Goal: Information Seeking & Learning: Learn about a topic

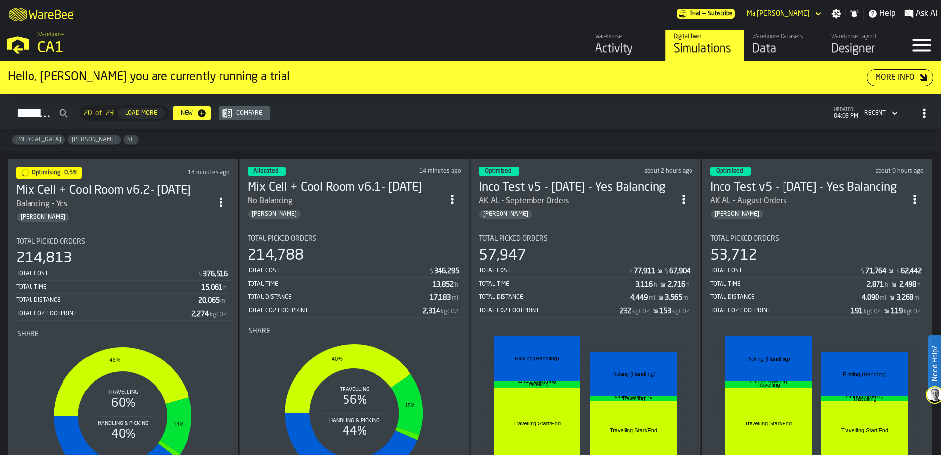
click at [336, 262] on div "214,788" at bounding box center [355, 256] width 214 height 18
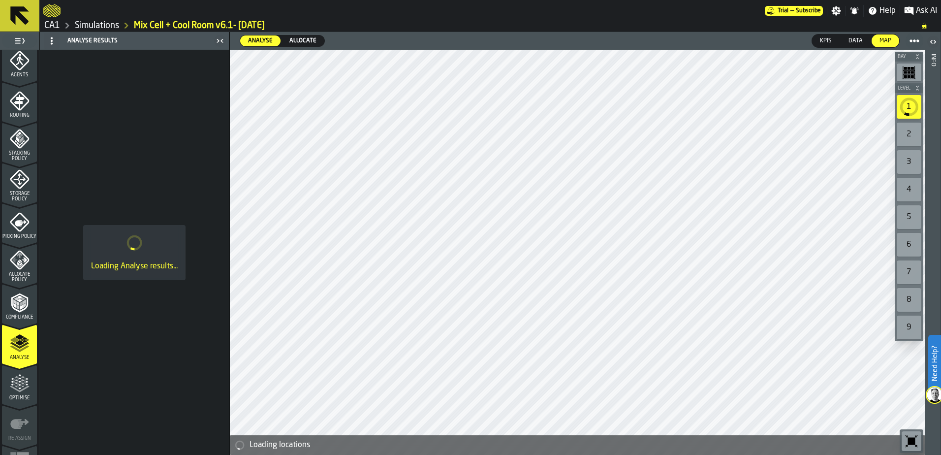
scroll to position [322, 0]
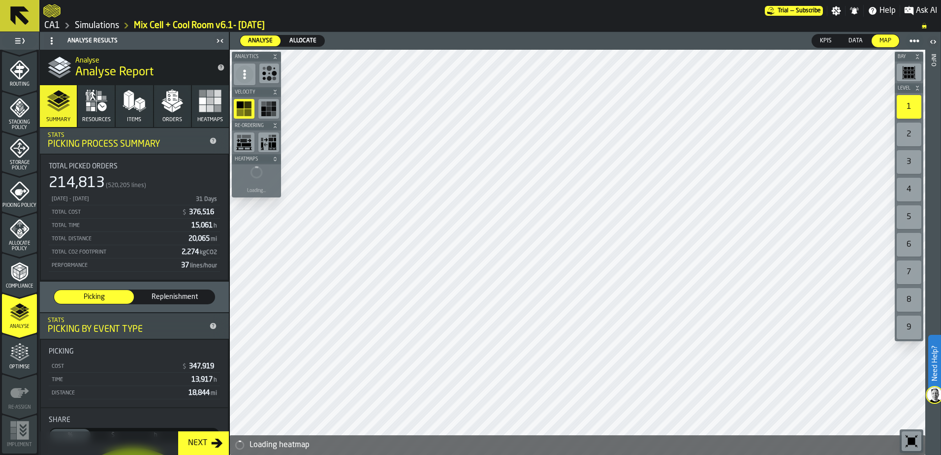
click at [23, 237] on icon "menu Allocate Policy" at bounding box center [20, 229] width 20 height 20
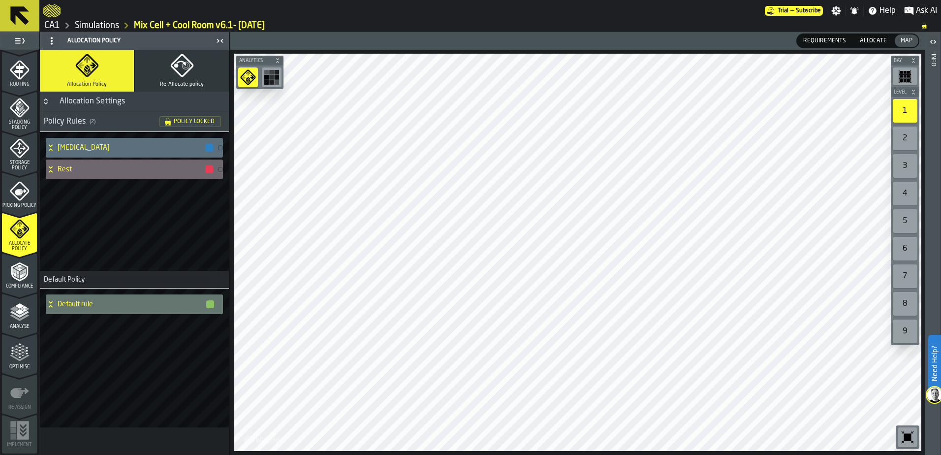
click at [201, 79] on button "Re-Allocate policy" at bounding box center [182, 71] width 94 height 42
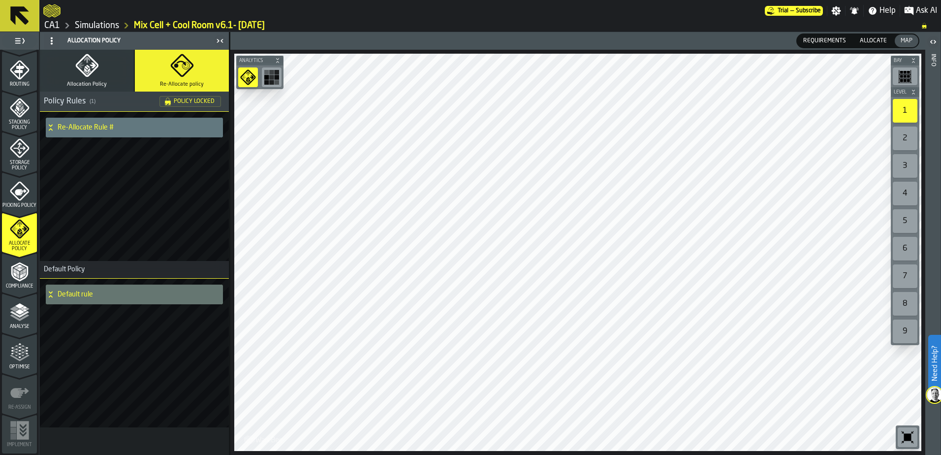
click at [95, 77] on button "Allocation Policy" at bounding box center [87, 71] width 94 height 42
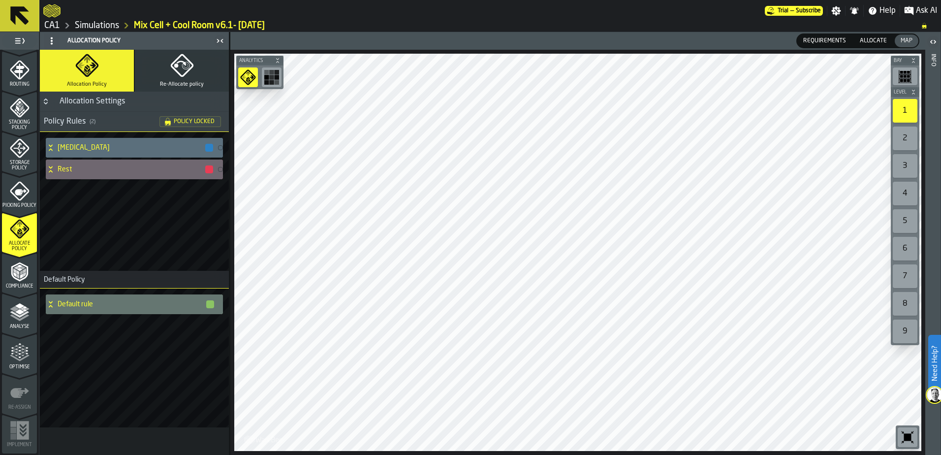
click at [24, 265] on icon "menu Compliance" at bounding box center [19, 271] width 17 height 19
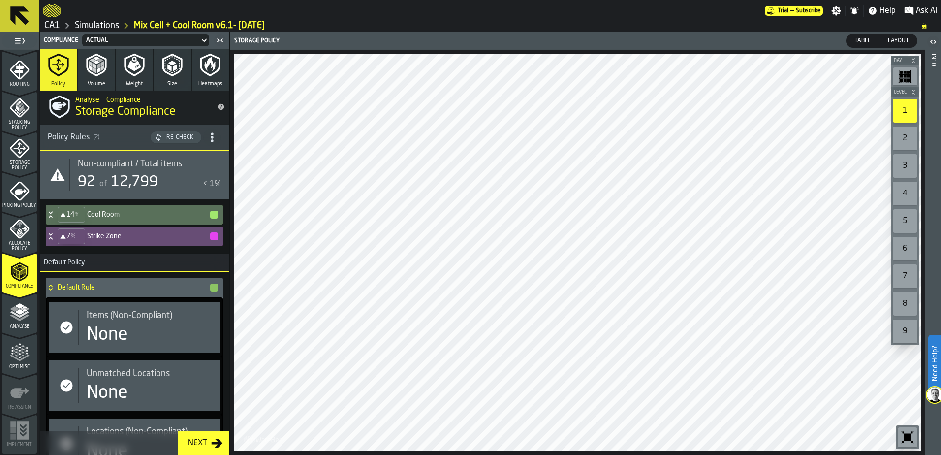
scroll to position [0, 0]
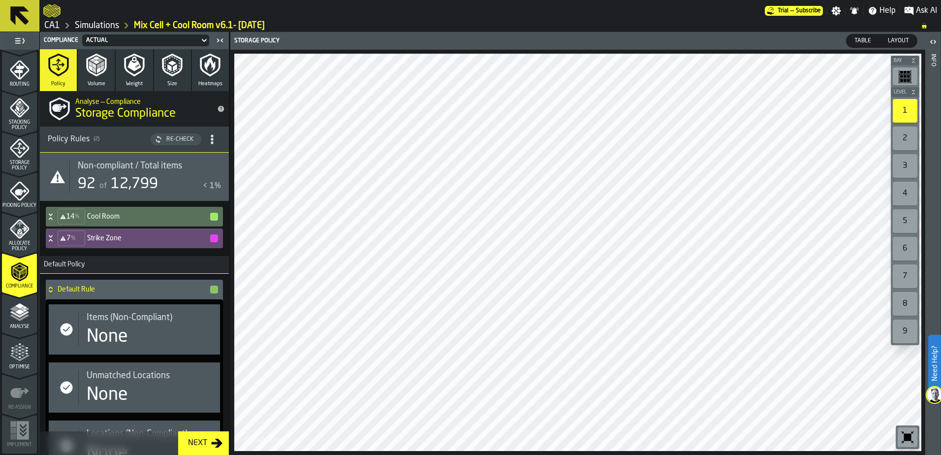
click at [12, 367] on span "Optimise" at bounding box center [19, 366] width 35 height 5
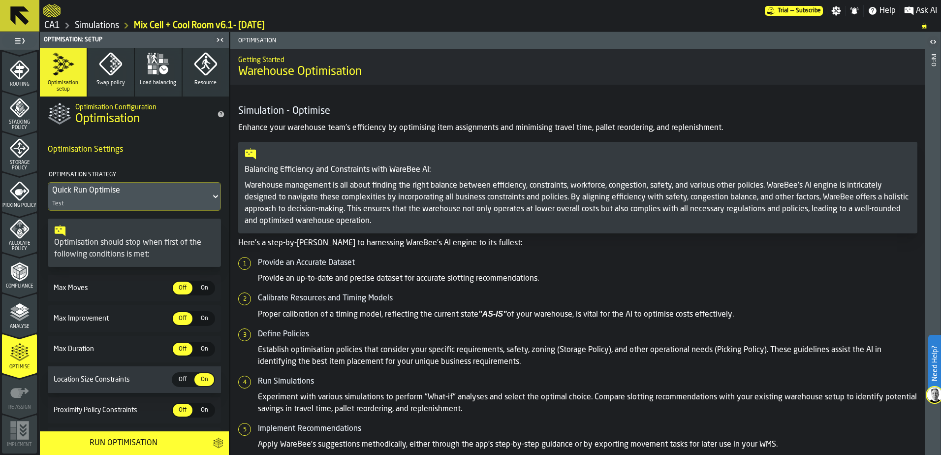
click at [151, 63] on icon "button" at bounding box center [158, 64] width 24 height 24
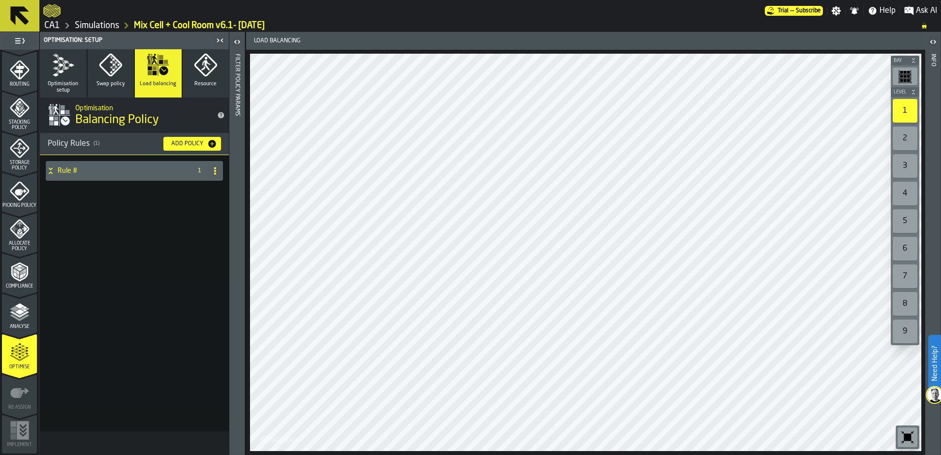
click at [68, 79] on button "Optimisation setup" at bounding box center [63, 73] width 47 height 48
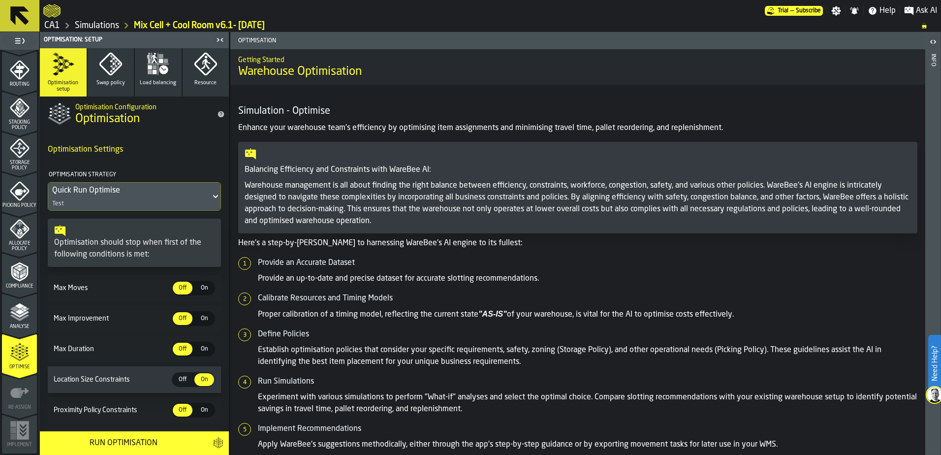
click at [99, 74] on icon "button" at bounding box center [111, 64] width 24 height 24
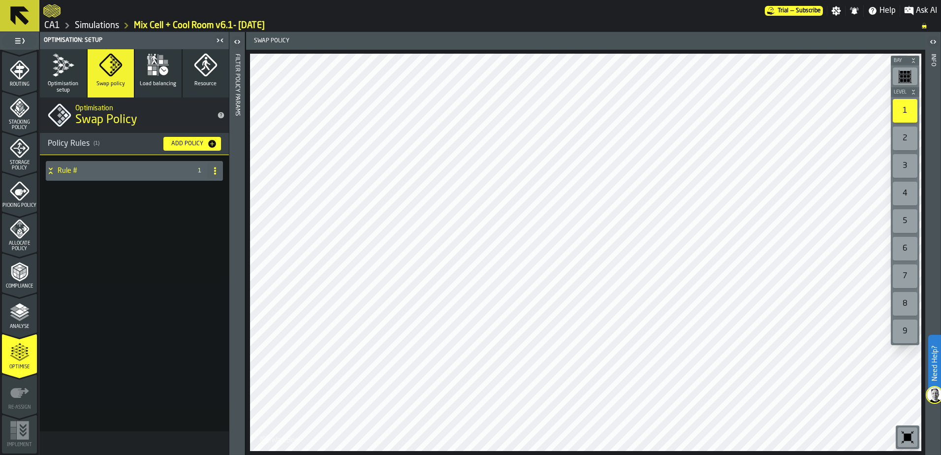
click at [212, 173] on icon at bounding box center [215, 171] width 8 height 8
click at [67, 217] on div "Rule # 1" at bounding box center [134, 293] width 189 height 276
click at [52, 167] on icon at bounding box center [51, 171] width 10 height 8
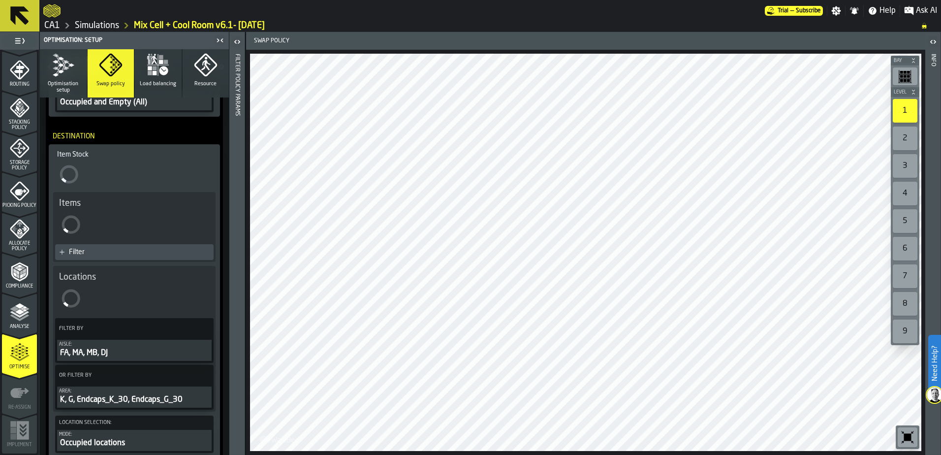
scroll to position [452, 0]
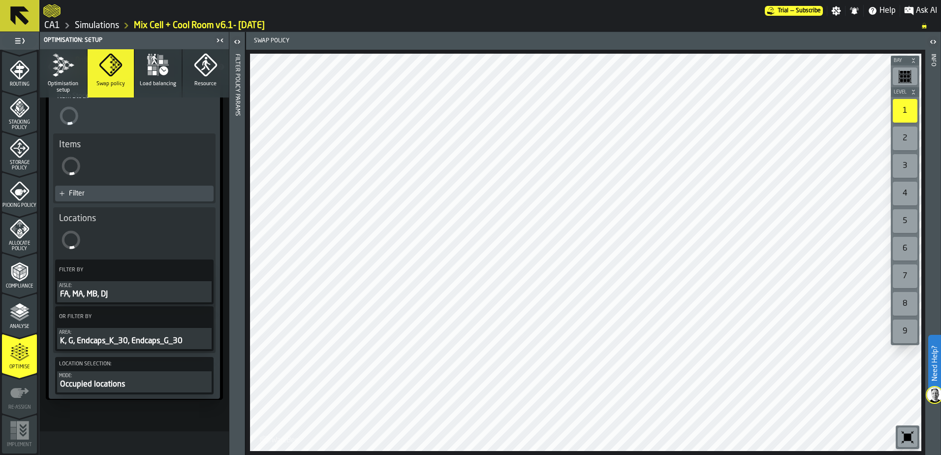
click at [149, 80] on button "Load balancing" at bounding box center [158, 73] width 47 height 48
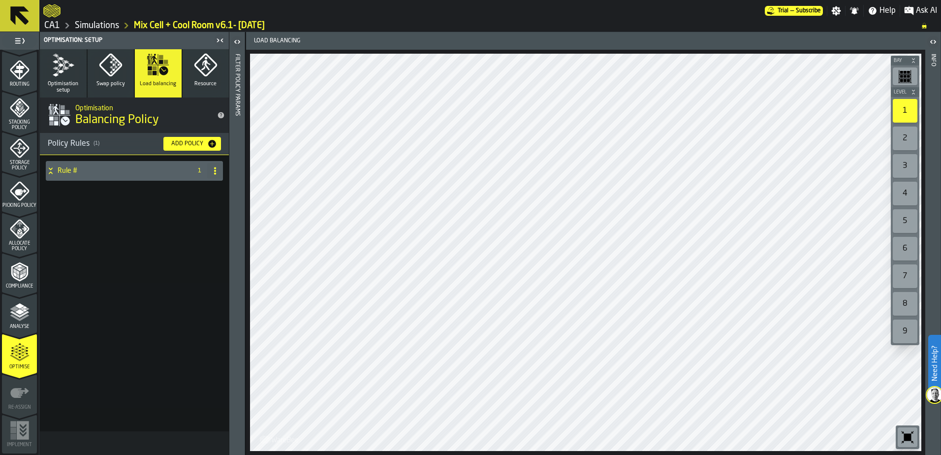
scroll to position [0, 0]
click at [49, 166] on div "Rule #" at bounding box center [117, 171] width 142 height 20
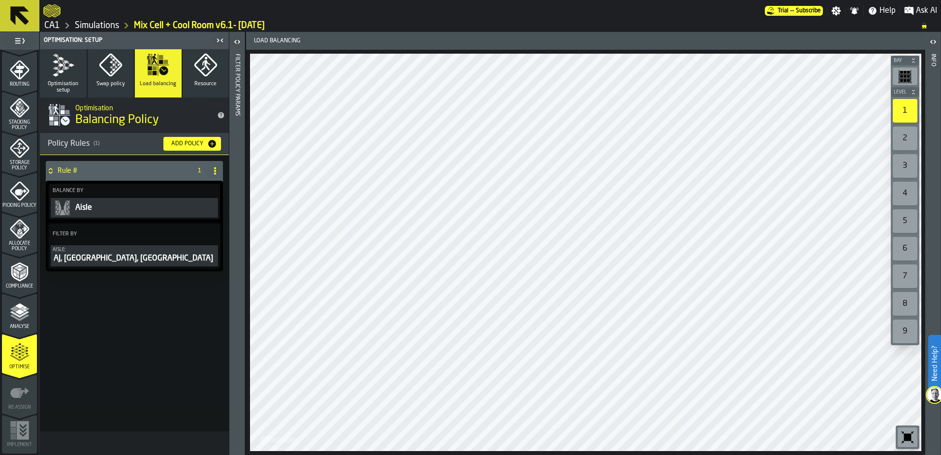
click at [204, 79] on button "Resource" at bounding box center [206, 73] width 47 height 48
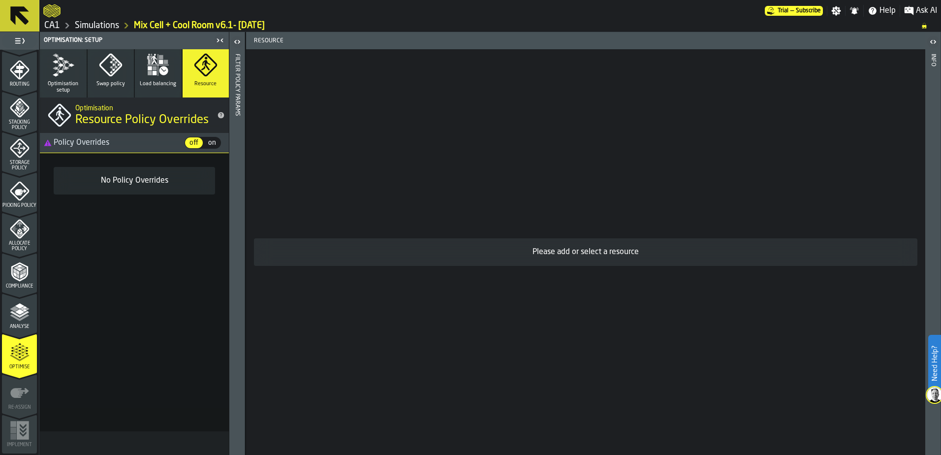
click at [10, 308] on icon "menu Analyse" at bounding box center [20, 312] width 20 height 20
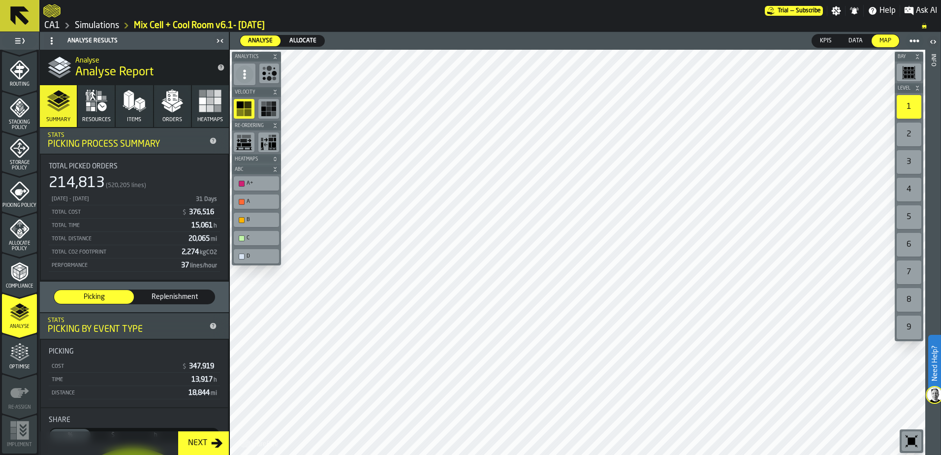
click at [20, 281] on icon "menu Compliance" at bounding box center [20, 272] width 20 height 20
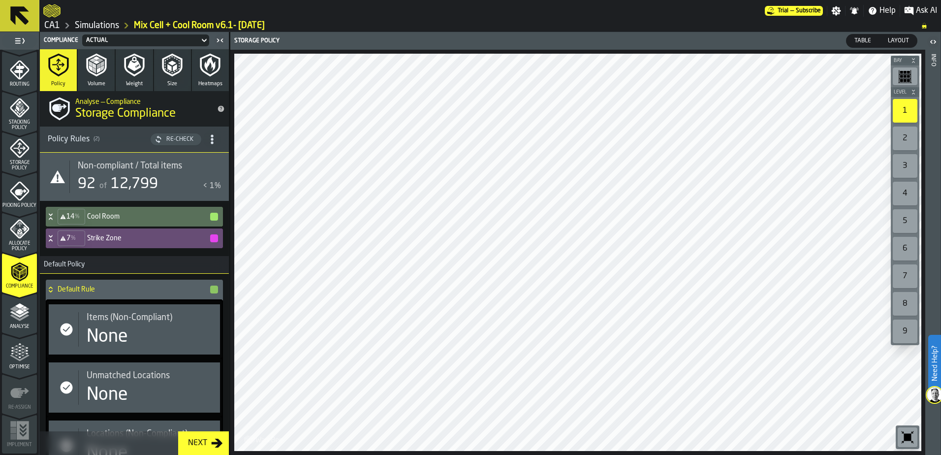
click at [99, 66] on polyline "button" at bounding box center [98, 66] width 3 height 6
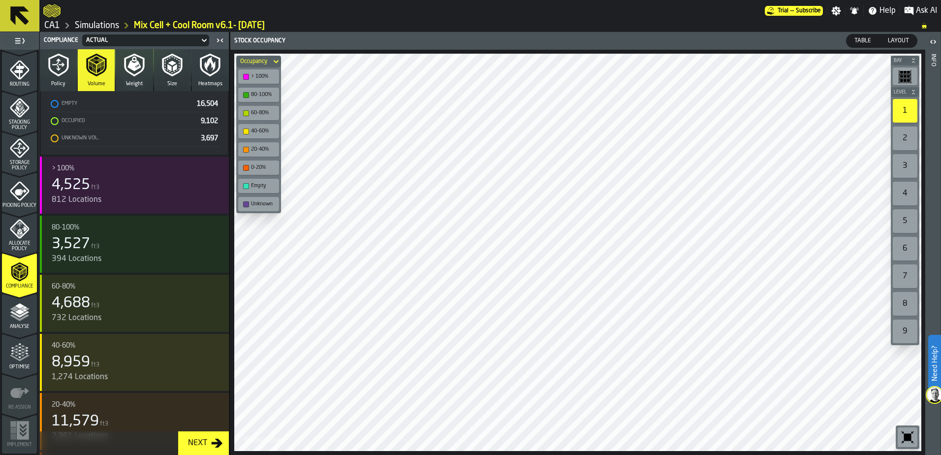
scroll to position [980, 0]
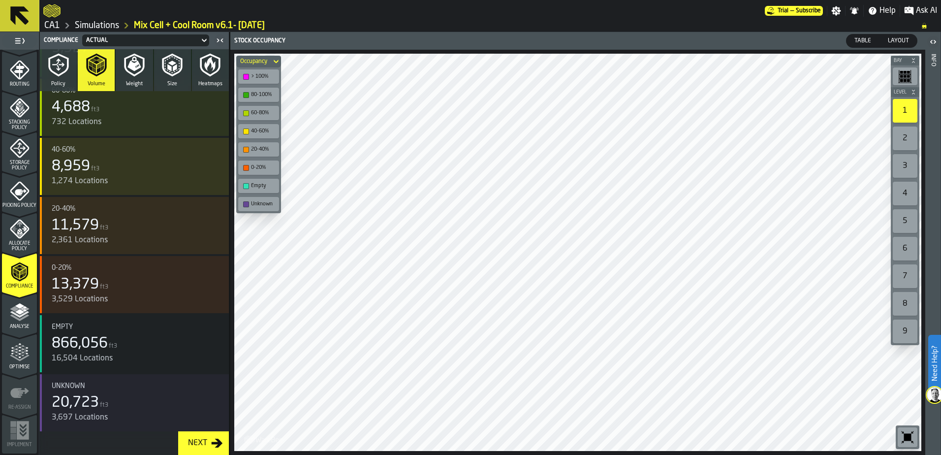
click at [132, 69] on icon "button" at bounding box center [134, 64] width 14 height 15
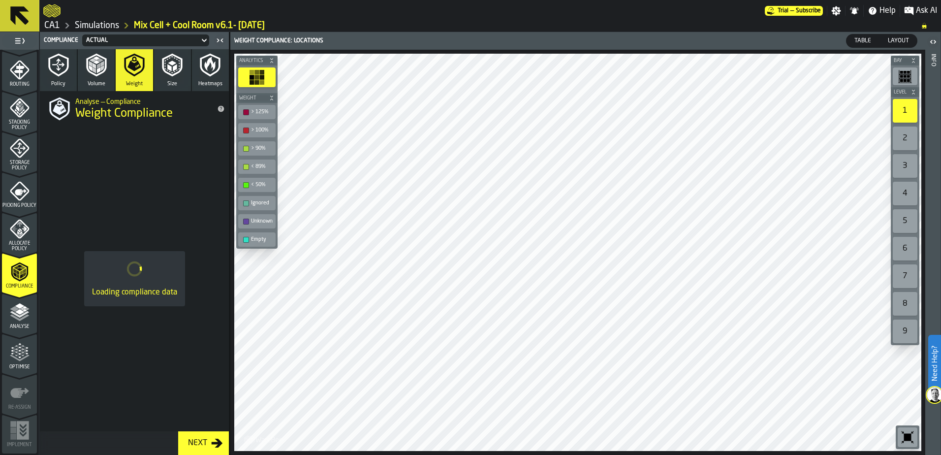
scroll to position [0, 0]
click at [174, 64] on icon "button" at bounding box center [172, 64] width 15 height 17
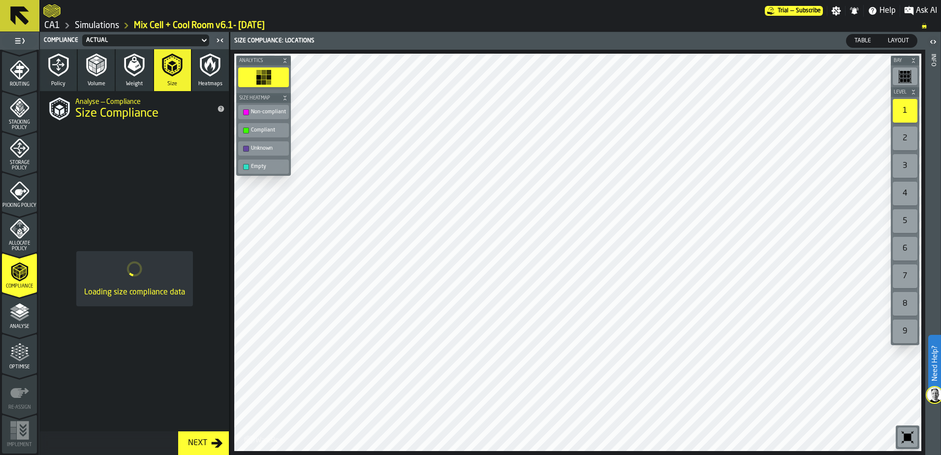
click at [208, 62] on icon "button" at bounding box center [210, 64] width 11 height 14
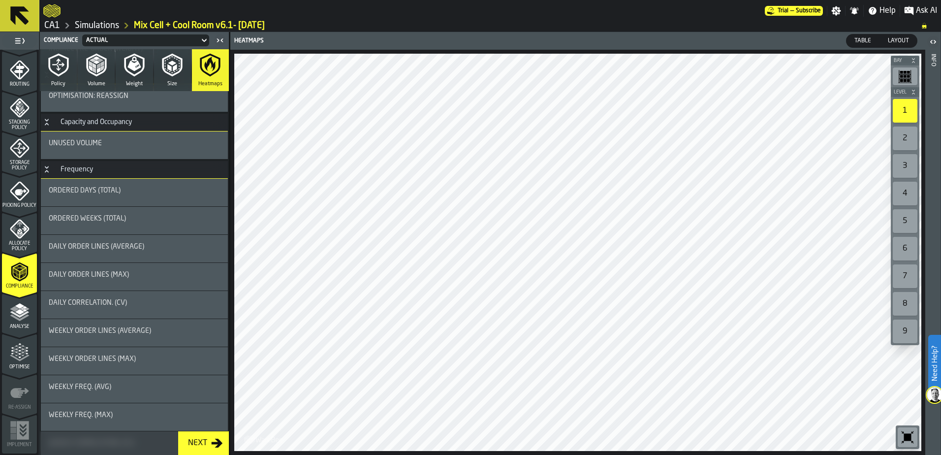
scroll to position [917, 0]
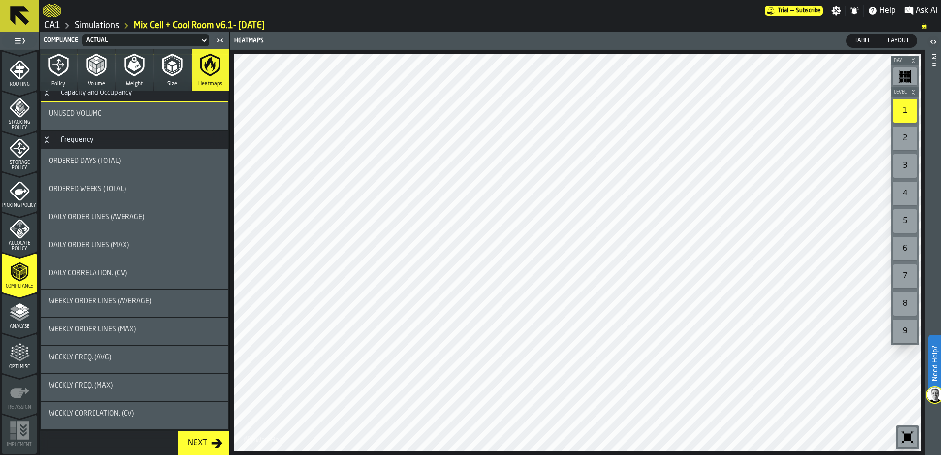
click at [27, 242] on span "Allocate Policy" at bounding box center [19, 246] width 35 height 11
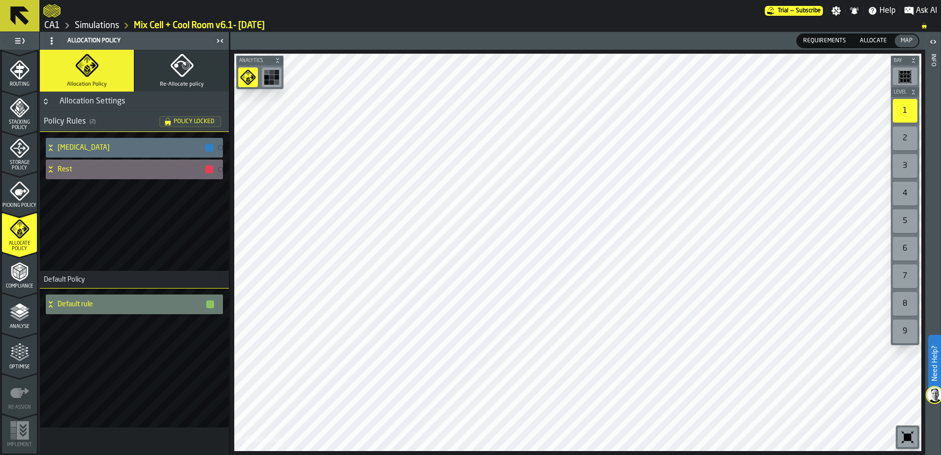
click at [51, 301] on icon at bounding box center [51, 304] width 10 height 8
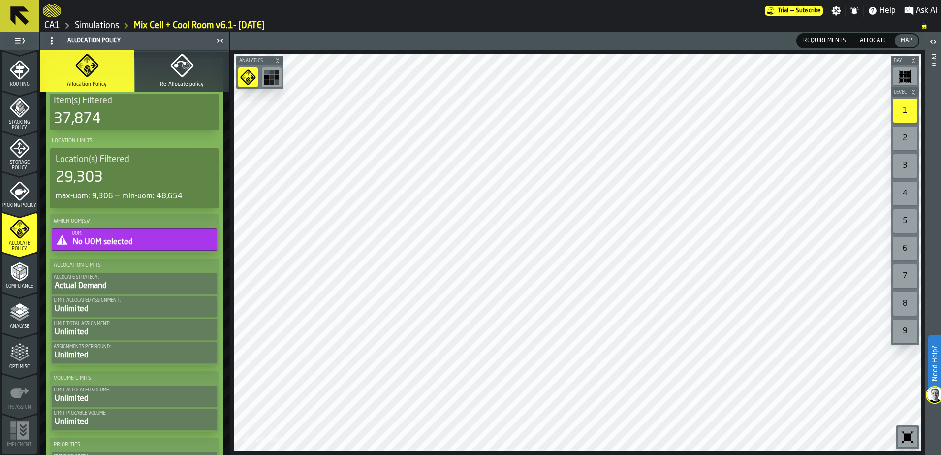
scroll to position [139, 0]
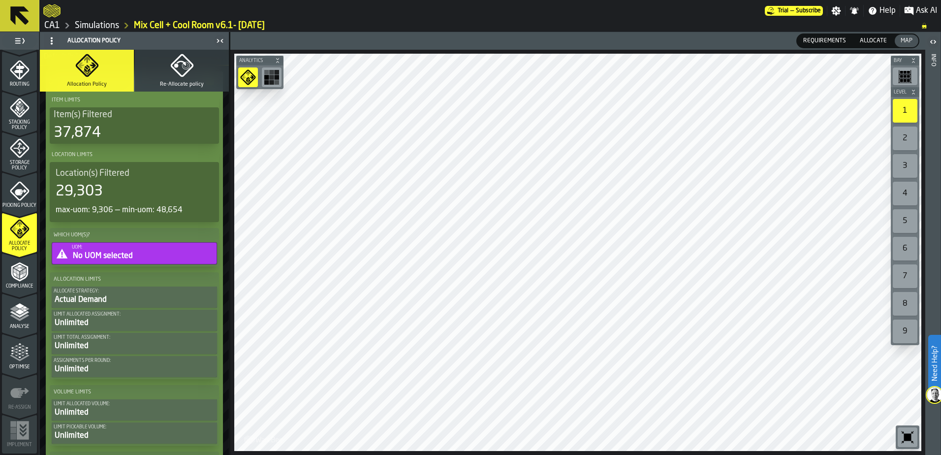
click at [19, 203] on span "Picking Policy" at bounding box center [19, 205] width 35 height 5
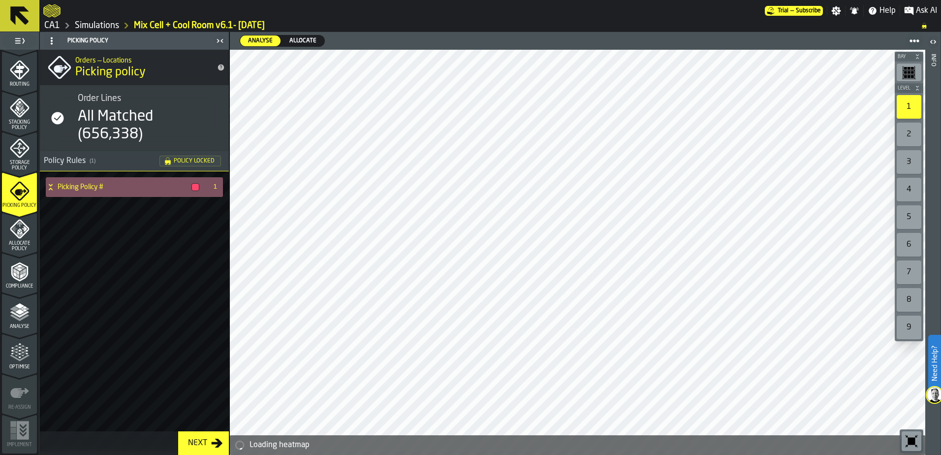
click at [50, 190] on icon at bounding box center [51, 187] width 10 height 8
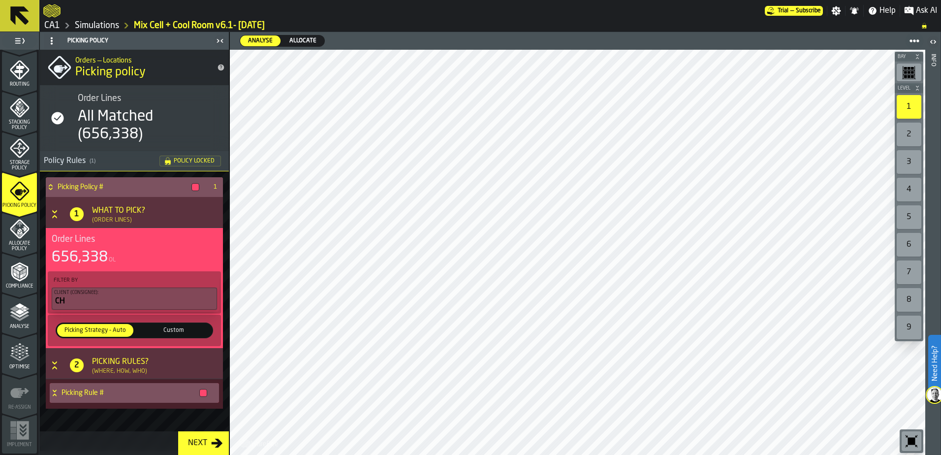
click at [55, 391] on icon at bounding box center [55, 393] width 10 height 8
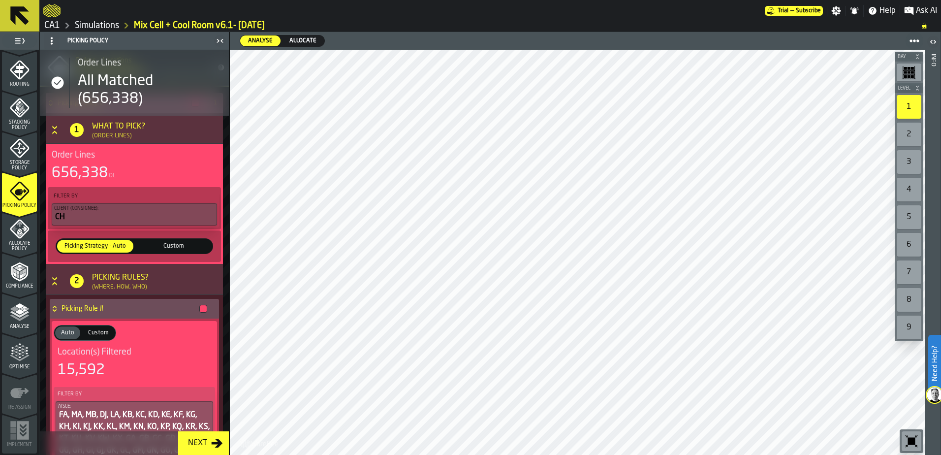
scroll to position [80, 0]
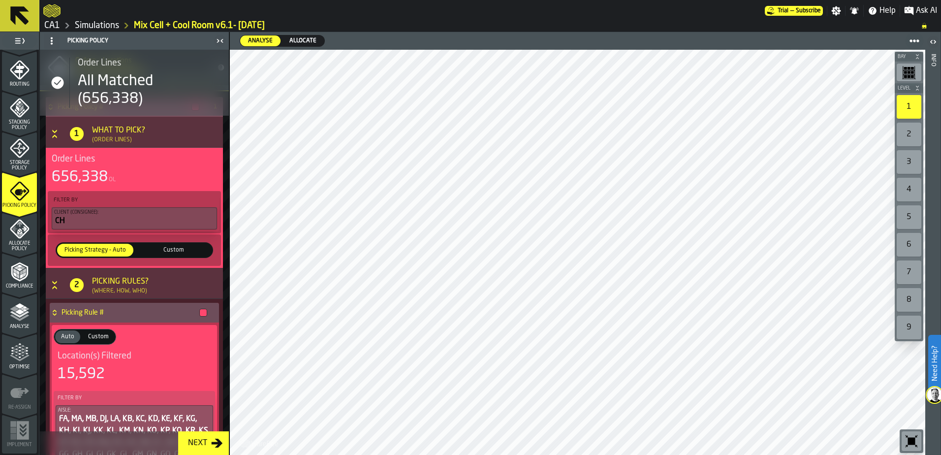
click at [168, 252] on span "Custom" at bounding box center [173, 250] width 72 height 9
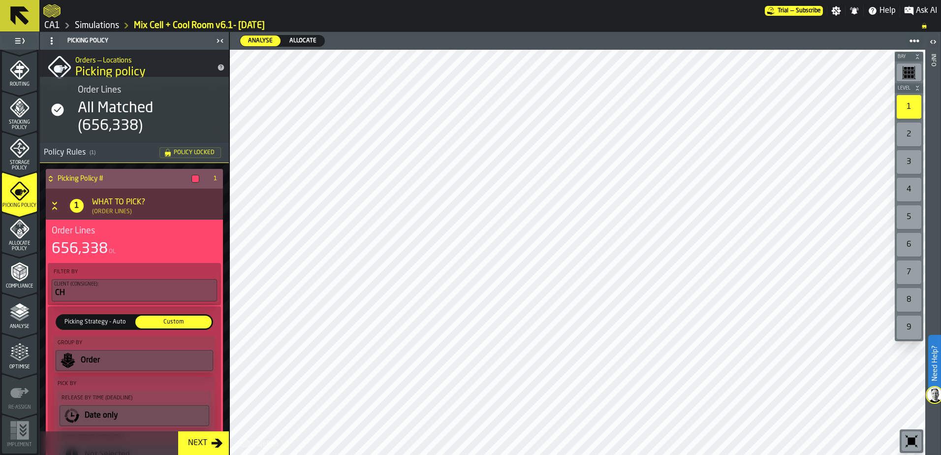
scroll to position [0, 0]
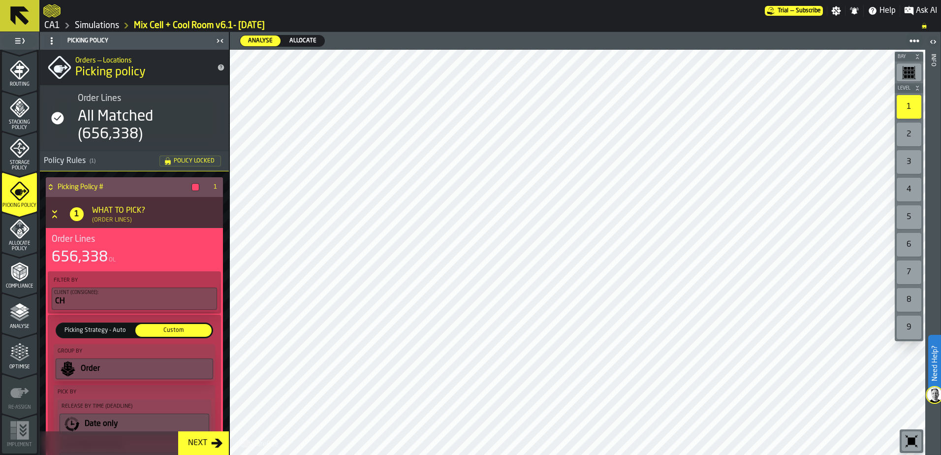
click at [22, 157] on icon "menu Storage Policy" at bounding box center [20, 148] width 20 height 20
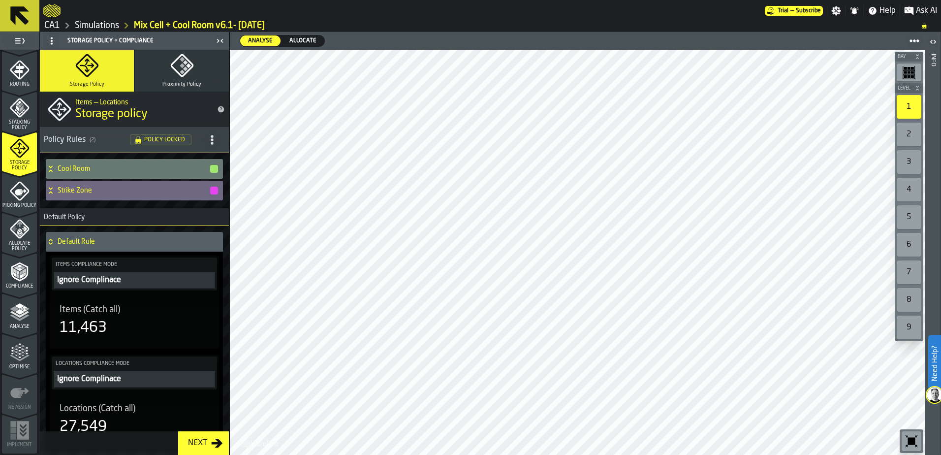
click at [179, 76] on icon "button" at bounding box center [181, 65] width 23 height 23
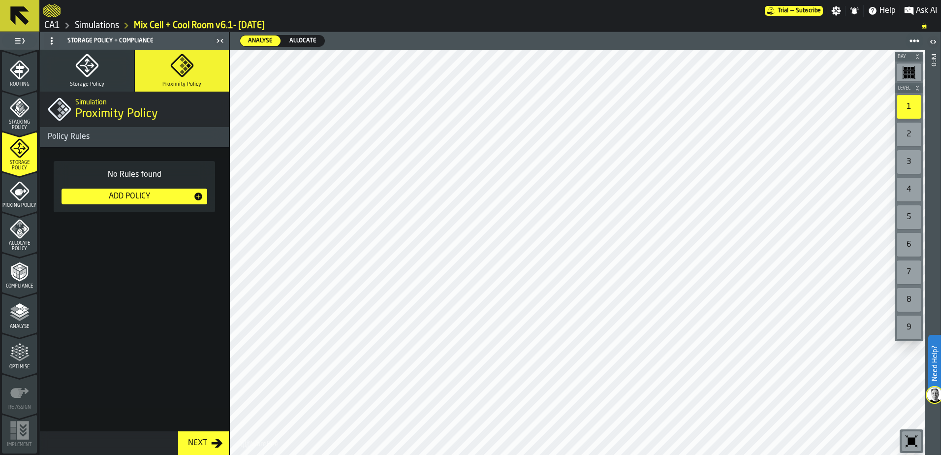
click at [110, 65] on button "Storage Policy" at bounding box center [87, 71] width 94 height 42
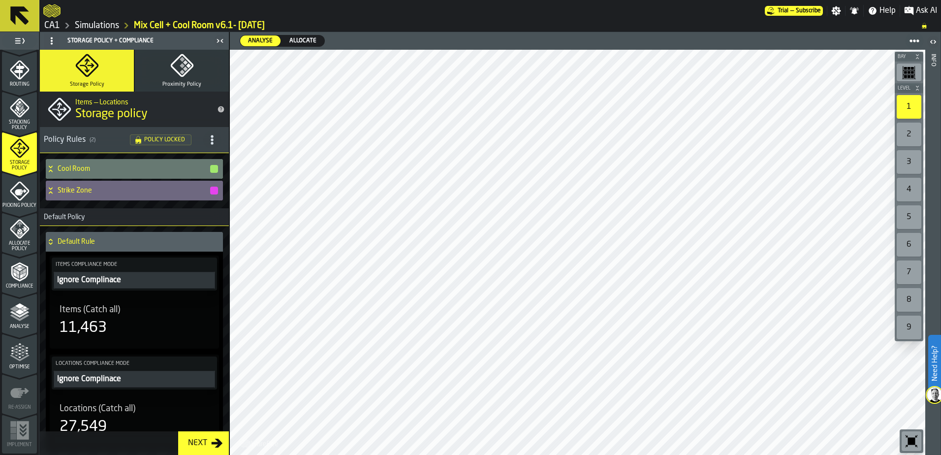
click at [9, 244] on span "Allocate Policy" at bounding box center [19, 246] width 35 height 11
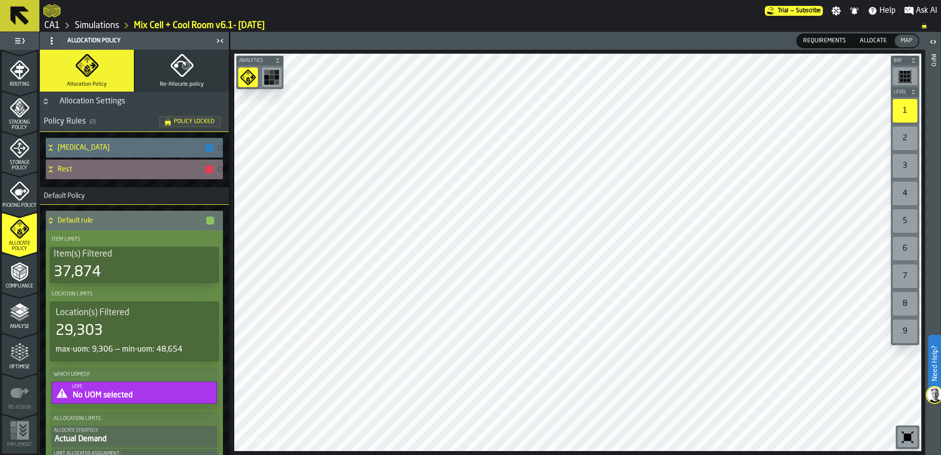
click at [50, 173] on div "Rest" at bounding box center [130, 169] width 168 height 20
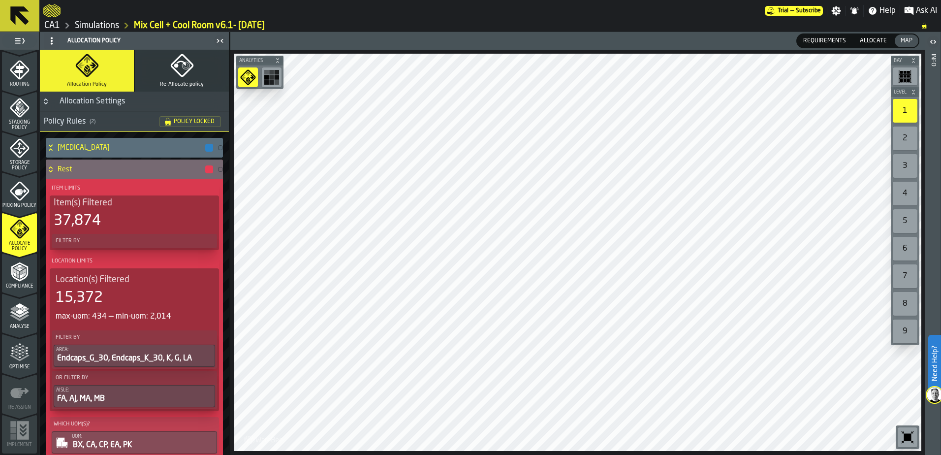
click at [50, 173] on div "Rest" at bounding box center [130, 169] width 168 height 20
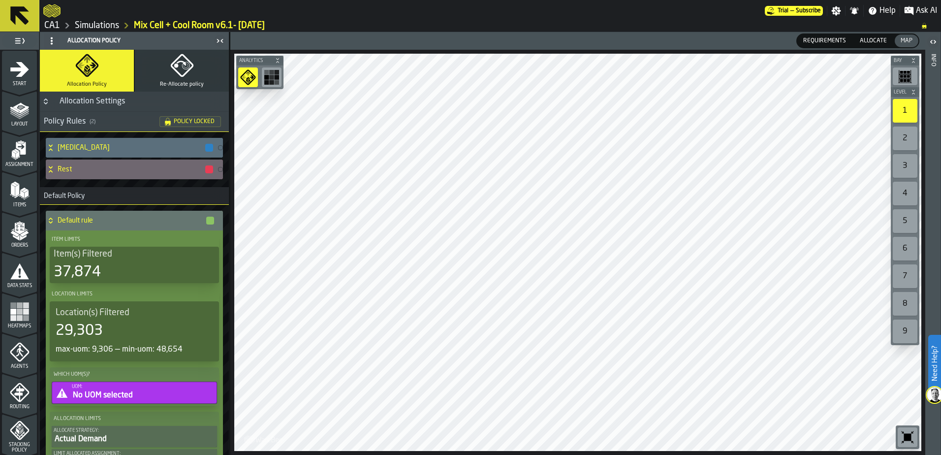
click at [25, 234] on icon "menu Orders" at bounding box center [20, 231] width 20 height 20
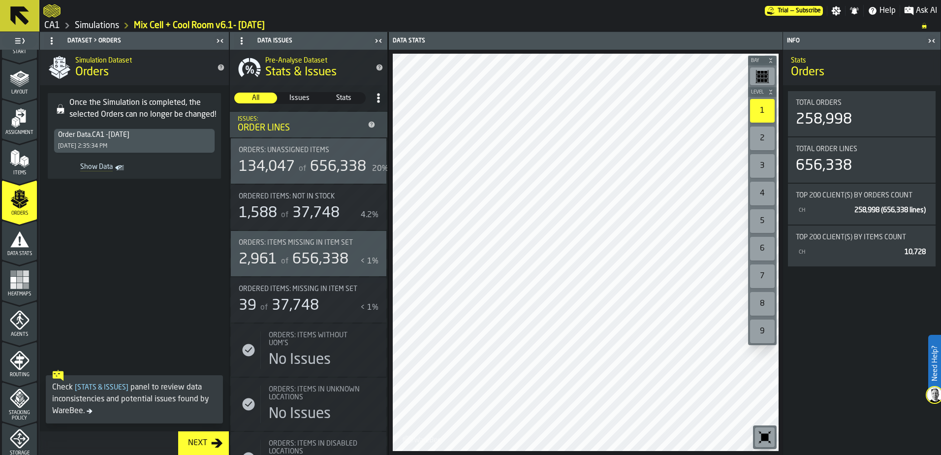
scroll to position [49, 0]
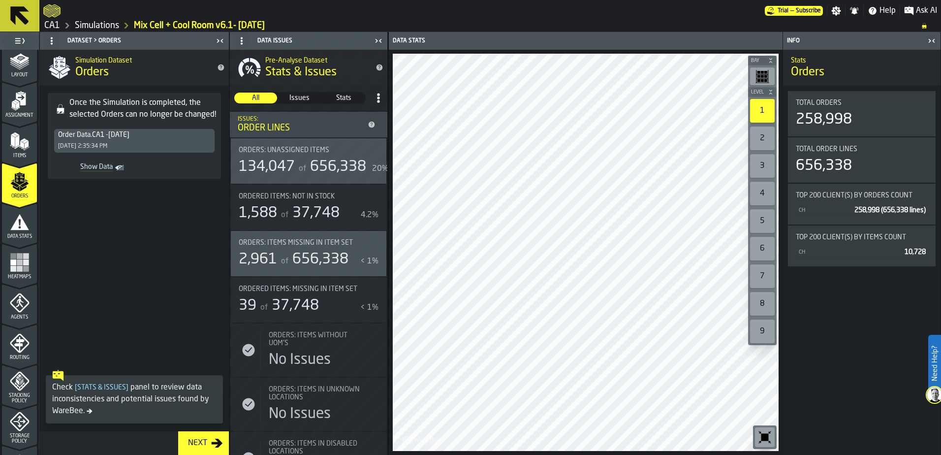
click at [12, 295] on icon "menu Agents" at bounding box center [20, 303] width 20 height 20
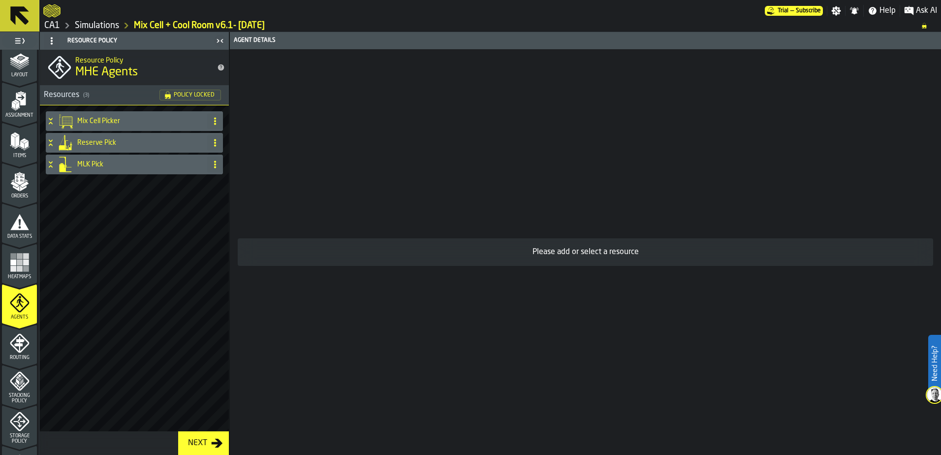
click at [50, 121] on icon at bounding box center [51, 121] width 10 height 8
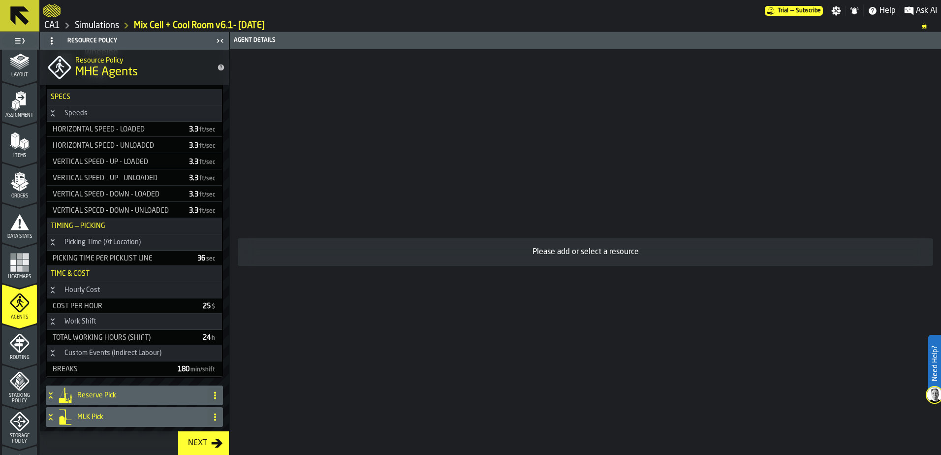
scroll to position [107, 0]
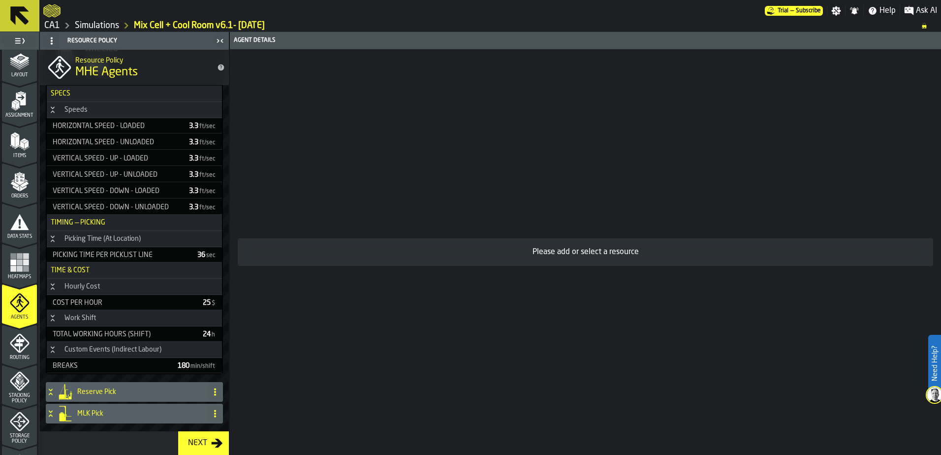
click at [10, 344] on icon "menu Routing" at bounding box center [19, 343] width 19 height 19
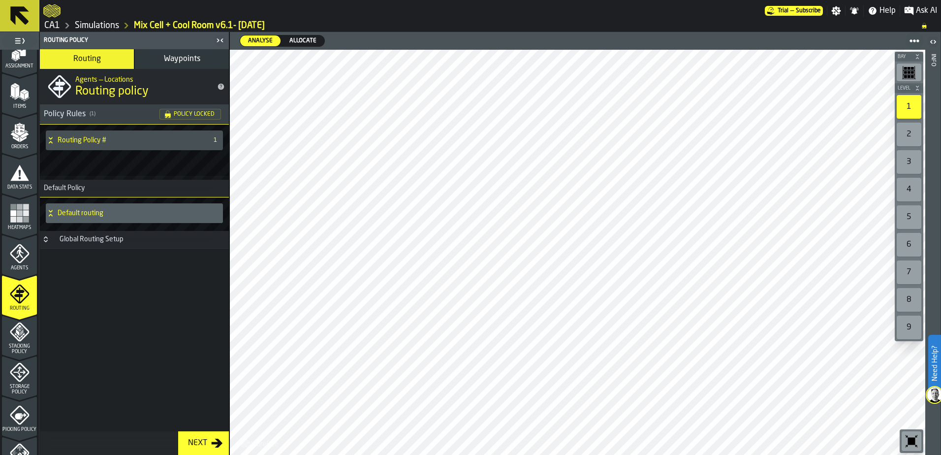
scroll to position [148, 0]
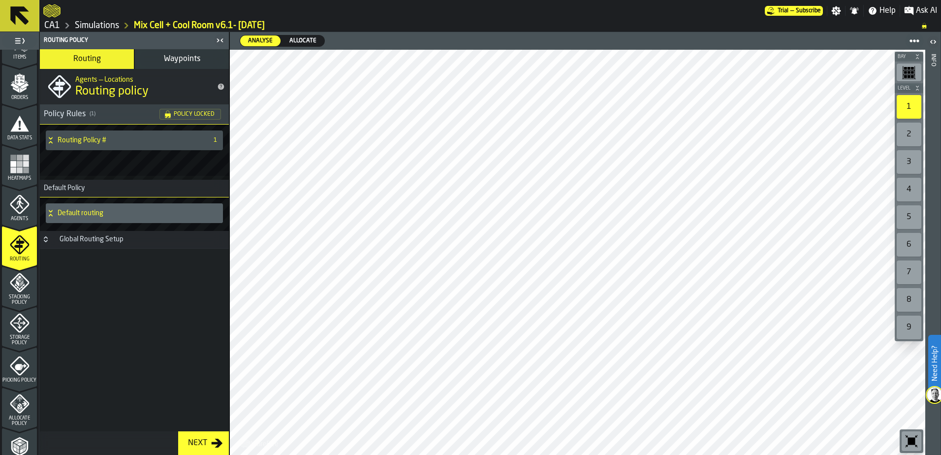
click at [19, 282] on polyline "menu Stacking Policy" at bounding box center [19, 280] width 3 height 3
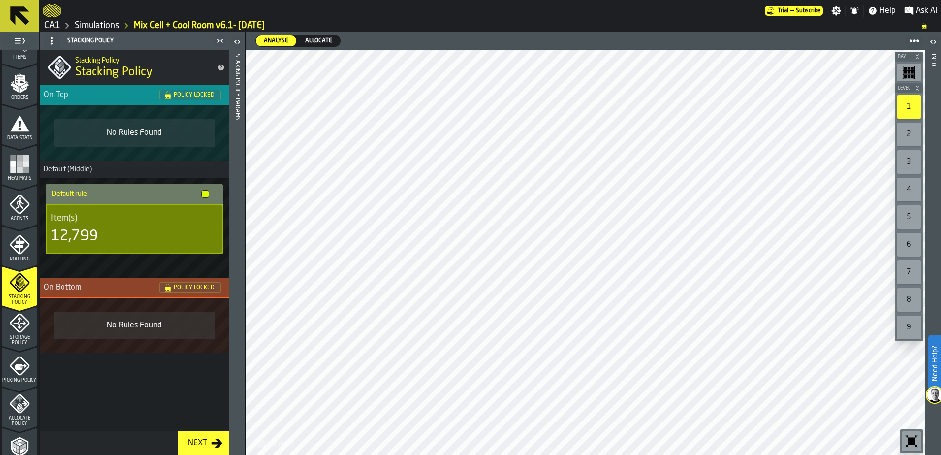
click at [25, 324] on icon "menu Storage Policy" at bounding box center [20, 323] width 20 height 20
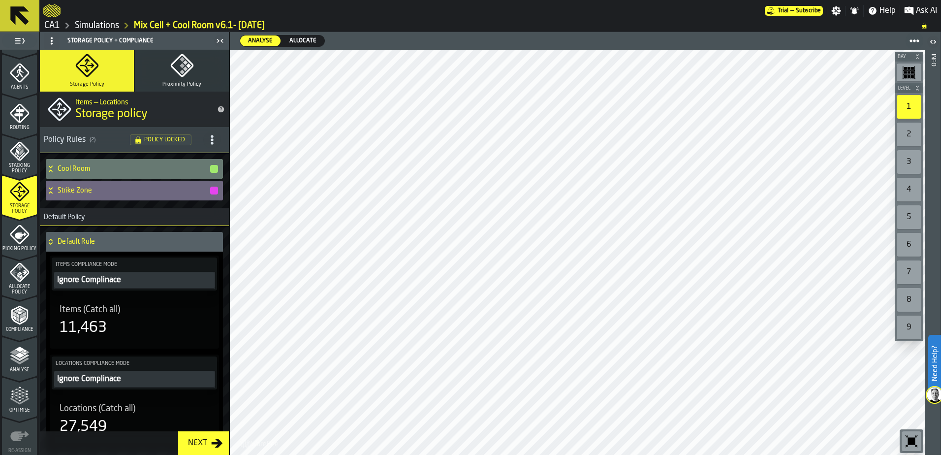
scroll to position [295, 0]
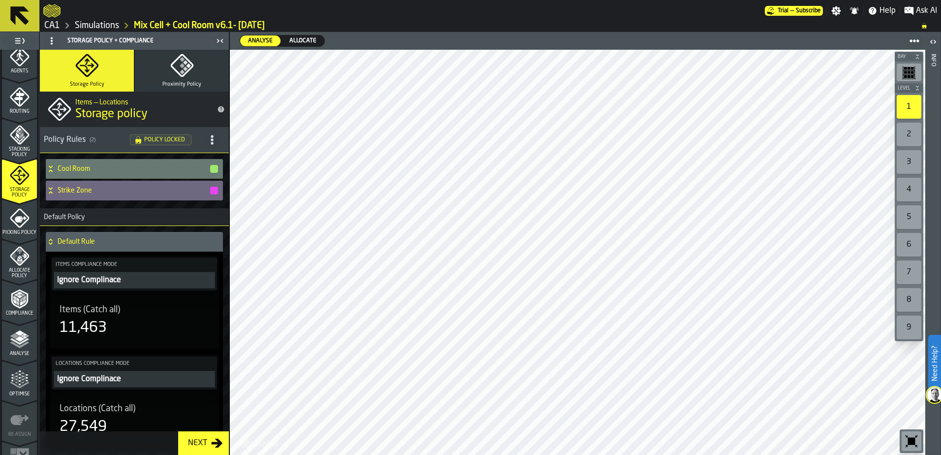
click at [18, 220] on icon "menu Picking Policy" at bounding box center [20, 218] width 20 height 20
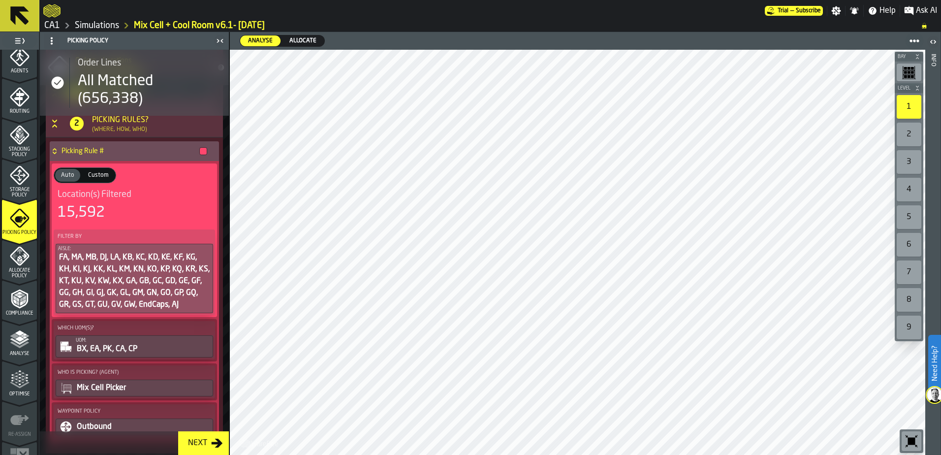
scroll to position [277, 0]
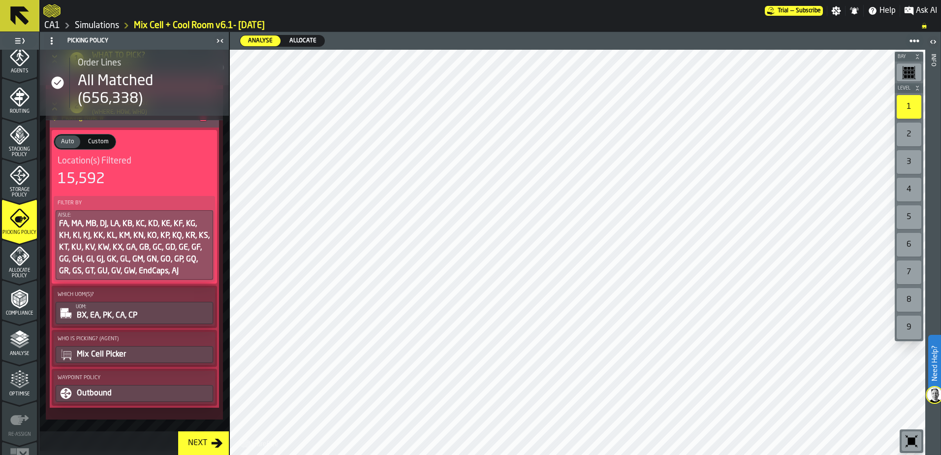
click at [26, 269] on span "Allocate Policy" at bounding box center [19, 273] width 35 height 11
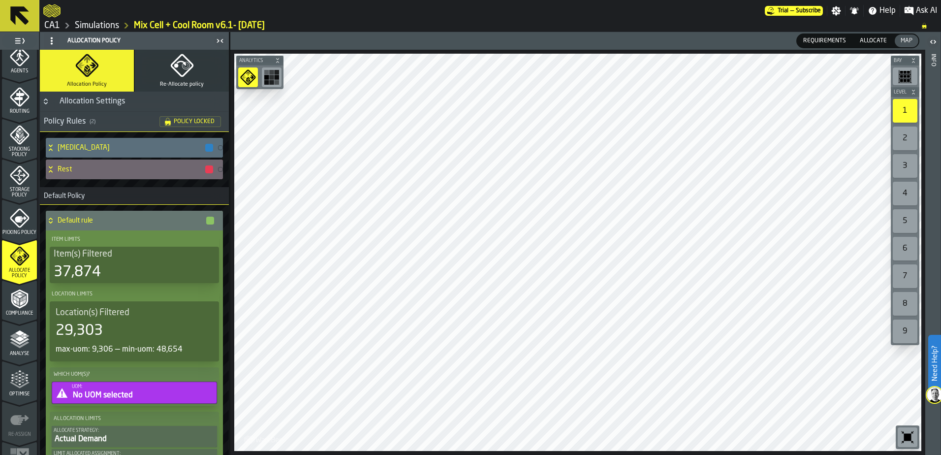
click at [12, 308] on icon "menu Compliance" at bounding box center [20, 299] width 20 height 20
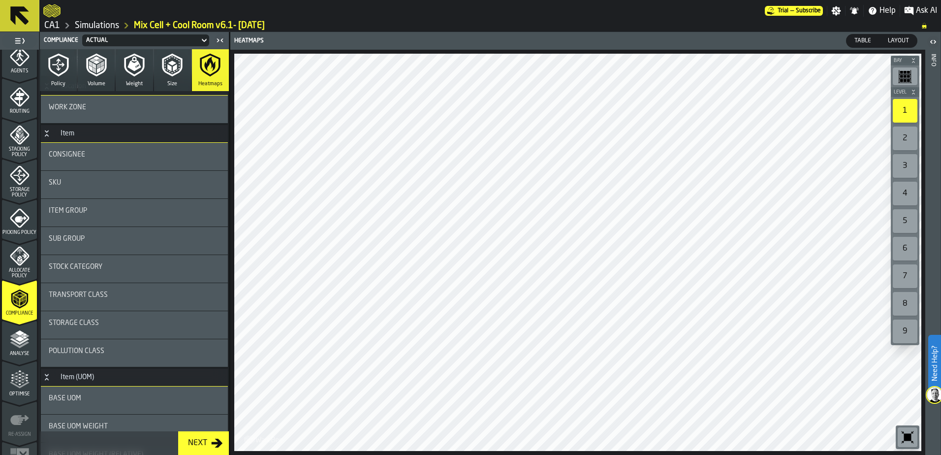
scroll to position [179, 0]
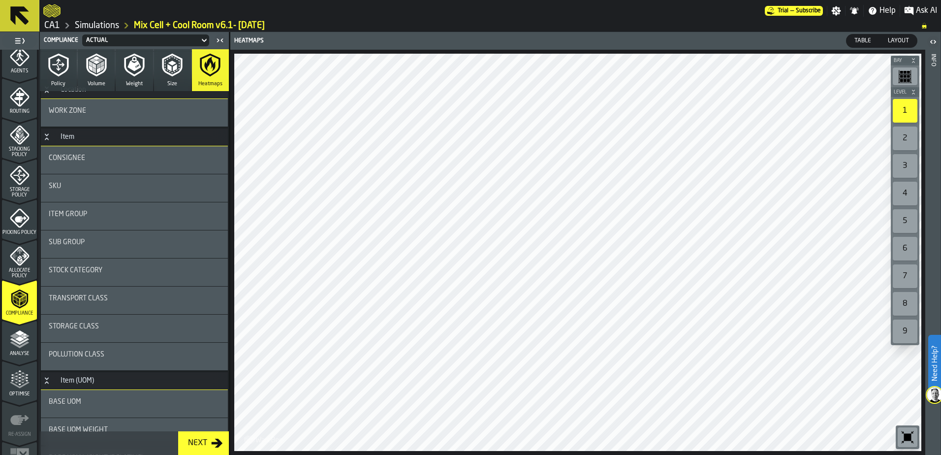
click at [70, 72] on button "Policy" at bounding box center [58, 70] width 37 height 42
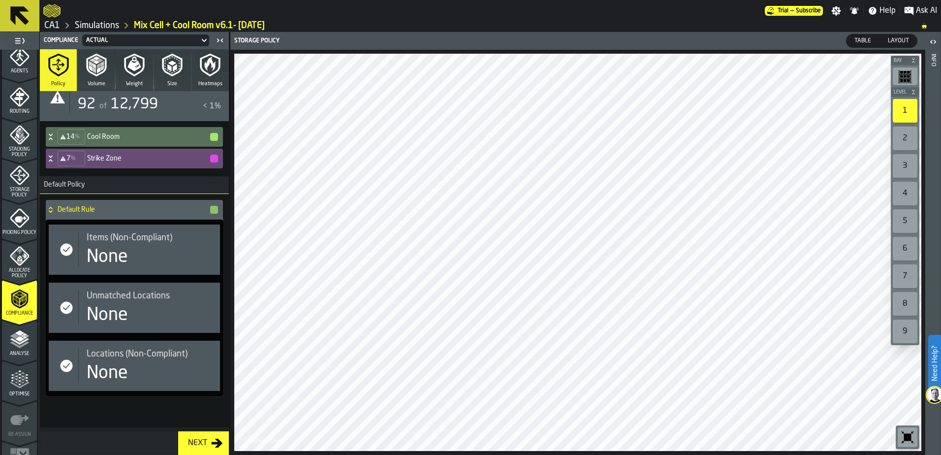
scroll to position [80, 0]
click at [107, 79] on button "Volume" at bounding box center [96, 70] width 37 height 42
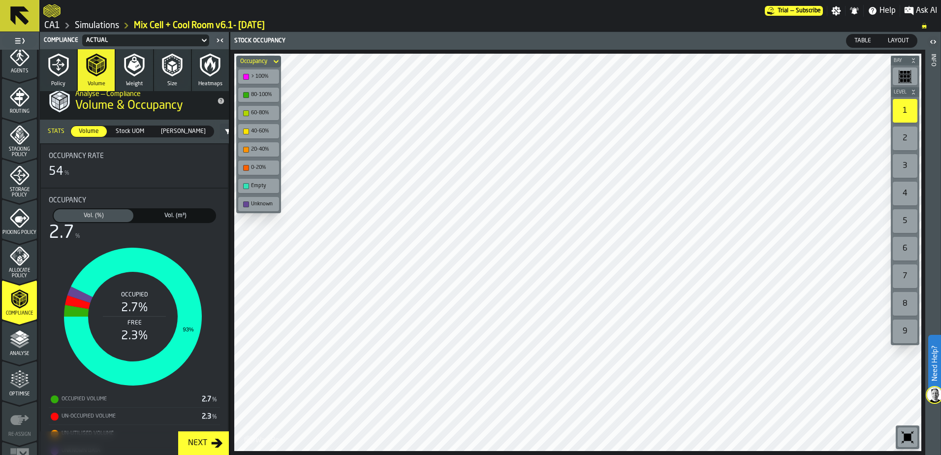
scroll to position [0, 0]
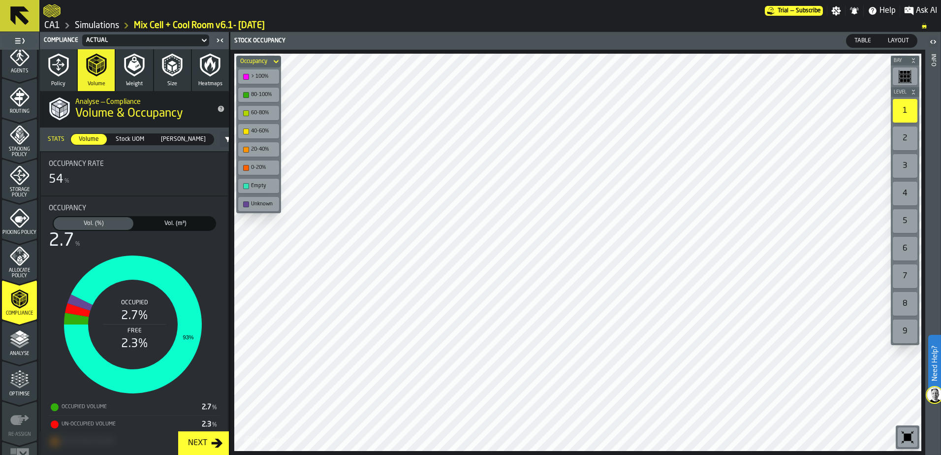
click at [205, 37] on icon at bounding box center [204, 40] width 10 height 12
click at [138, 77] on button "Weight" at bounding box center [134, 70] width 37 height 42
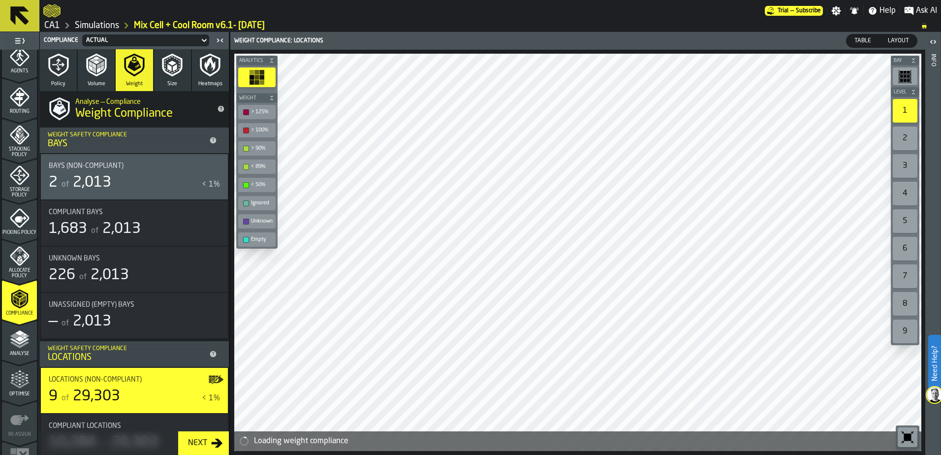
click at [17, 258] on icon "menu Allocate Policy" at bounding box center [20, 256] width 20 height 20
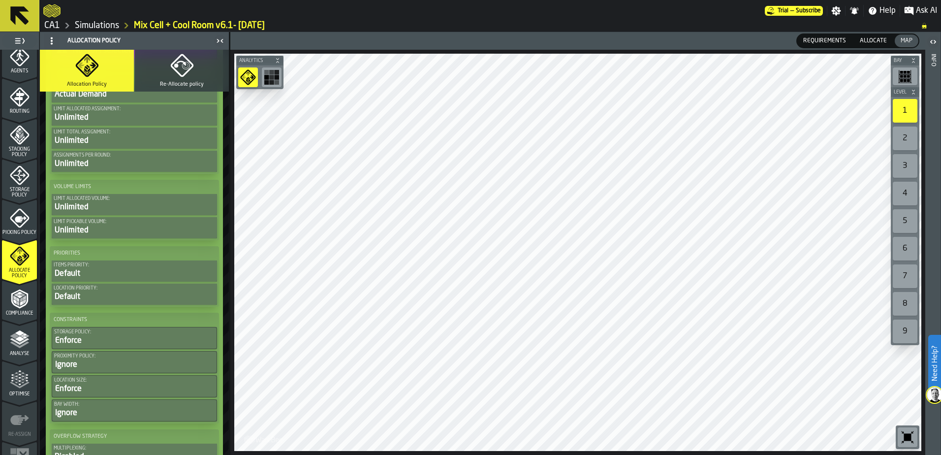
scroll to position [484, 0]
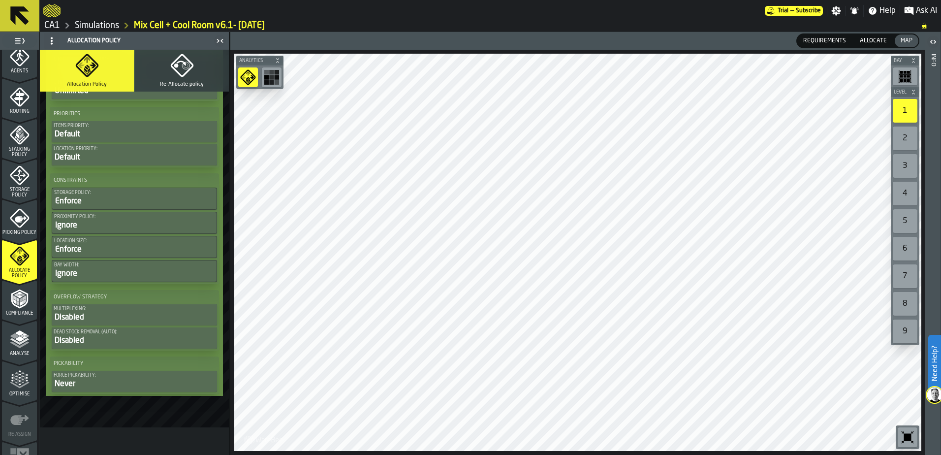
drag, startPoint x: 198, startPoint y: 66, endPoint x: 124, endPoint y: 70, distance: 74.4
click at [199, 65] on button "Re-Allocate policy" at bounding box center [182, 71] width 94 height 42
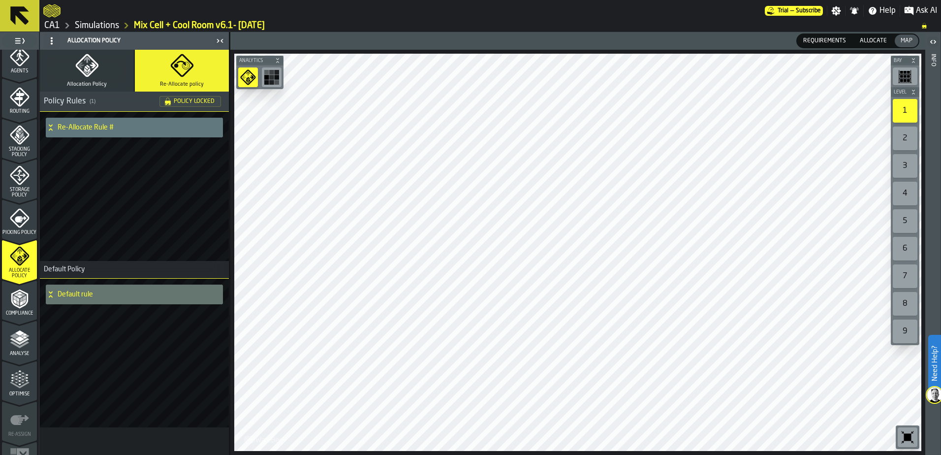
scroll to position [0, 0]
click at [15, 295] on polyline "menu Compliance" at bounding box center [16, 294] width 6 height 3
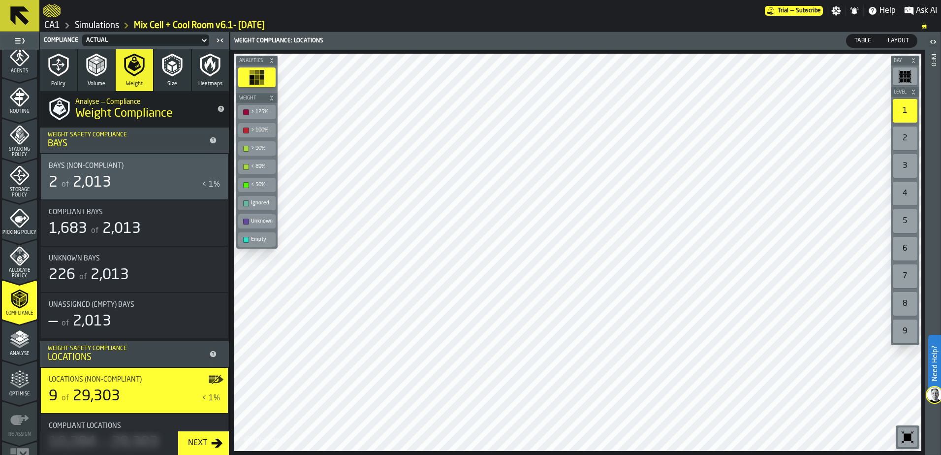
click at [90, 69] on icon "button" at bounding box center [90, 68] width 3 height 6
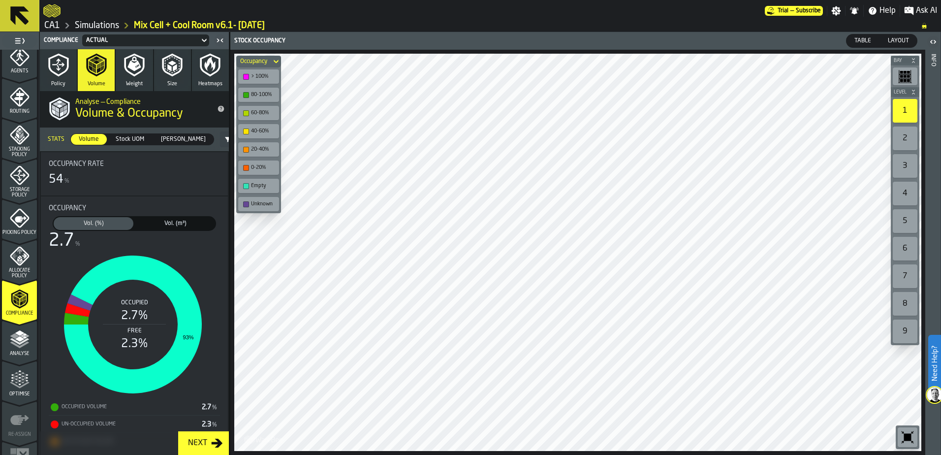
click at [67, 70] on icon "button" at bounding box center [59, 65] width 24 height 24
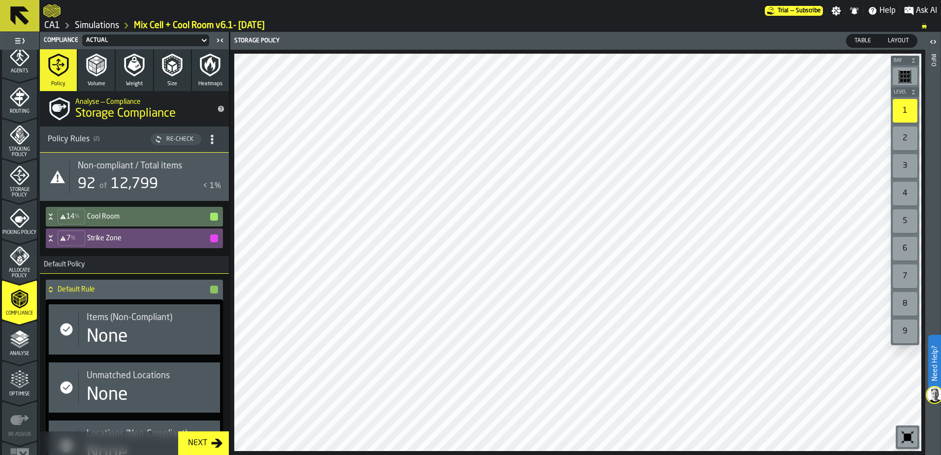
click at [25, 230] on span "Picking Policy" at bounding box center [19, 232] width 35 height 5
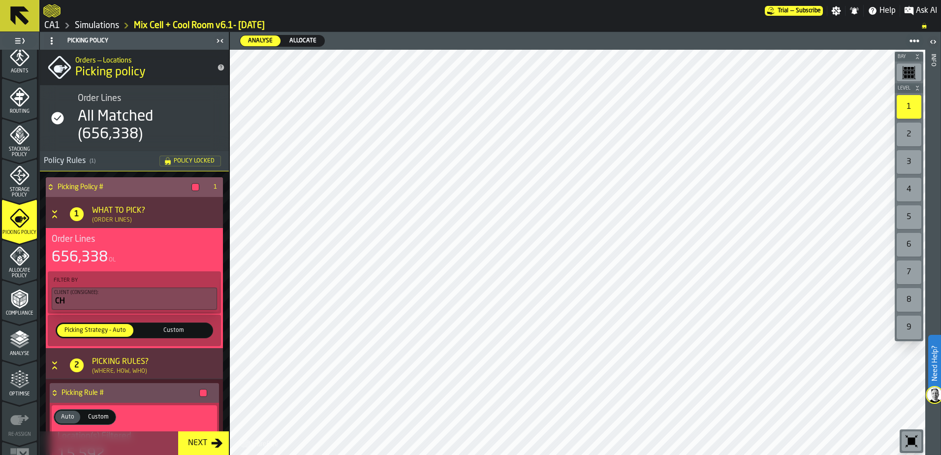
click at [53, 187] on icon at bounding box center [51, 187] width 10 height 8
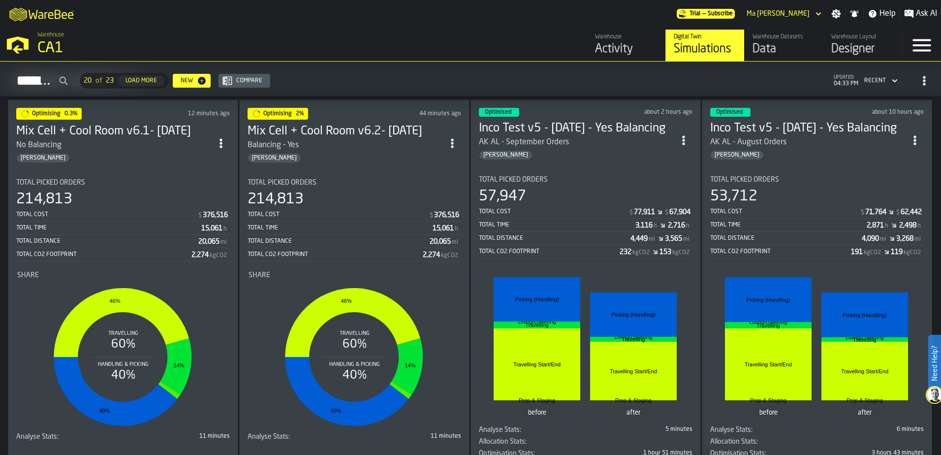
scroll to position [49, 0]
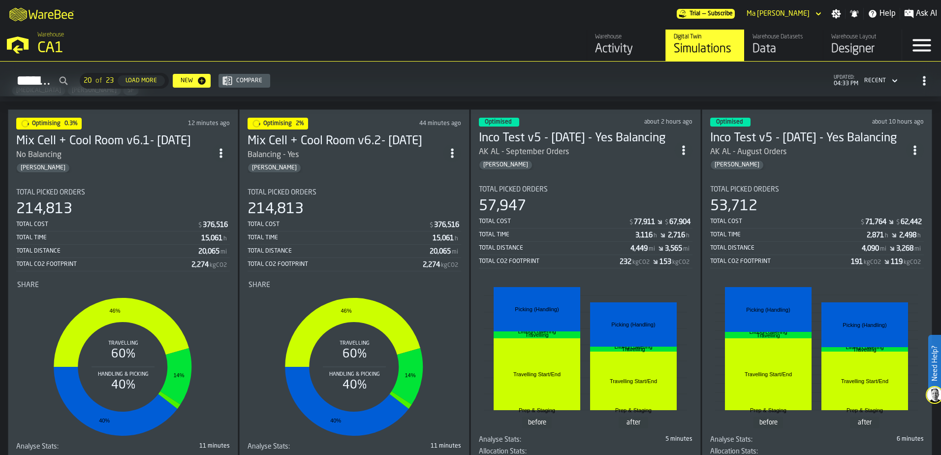
click at [776, 284] on rect "stat-" at bounding box center [816, 356] width 203 height 148
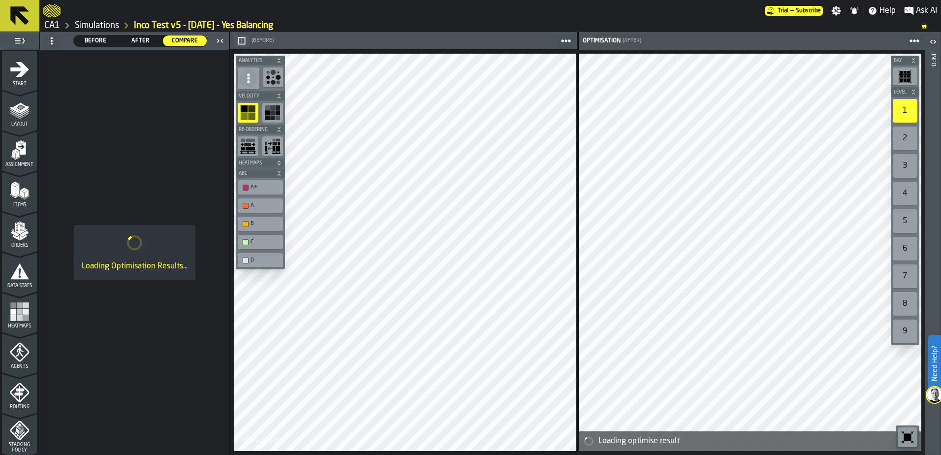
scroll to position [322, 0]
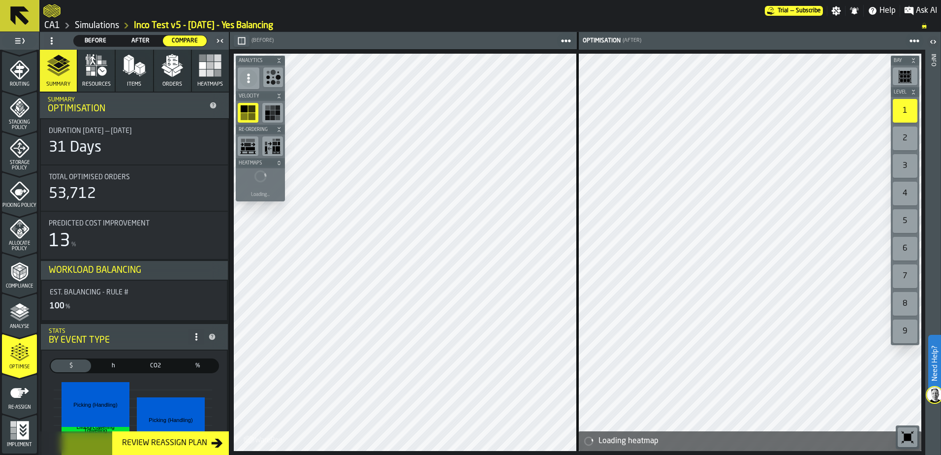
click at [11, 353] on icon "menu Optimise" at bounding box center [20, 353] width 20 height 20
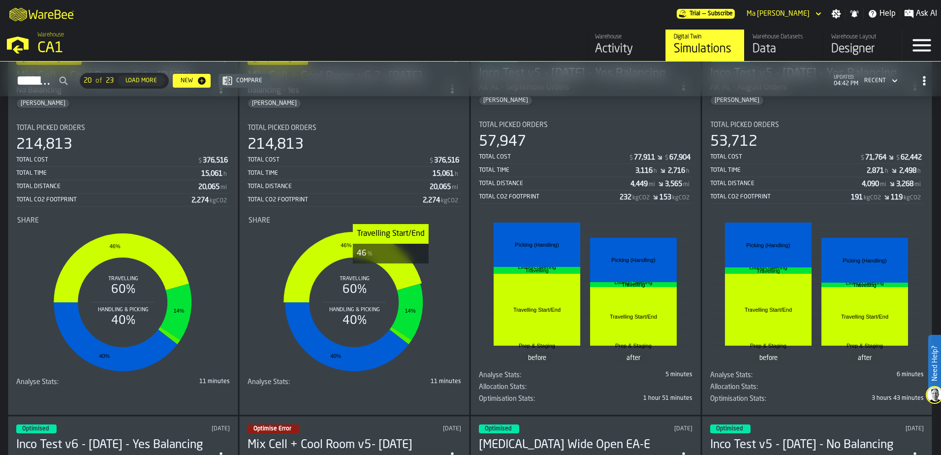
scroll to position [98, 0]
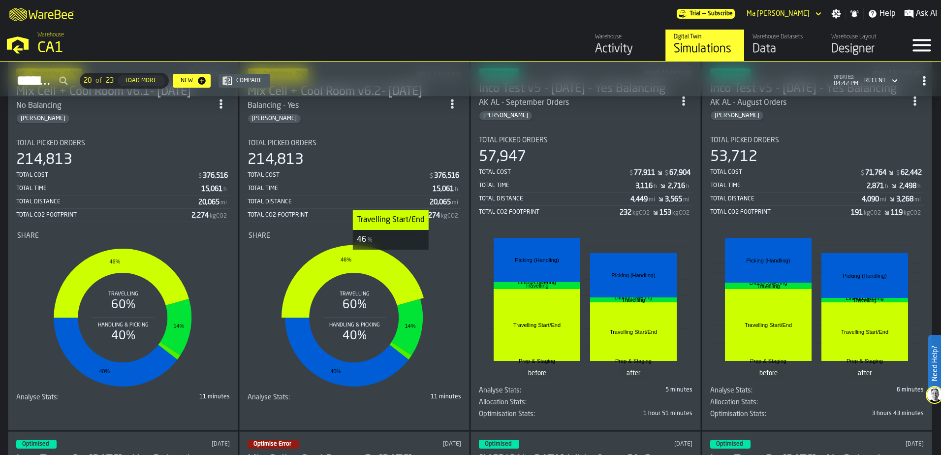
click at [391, 258] on icon "stat-Share" at bounding box center [353, 281] width 142 height 72
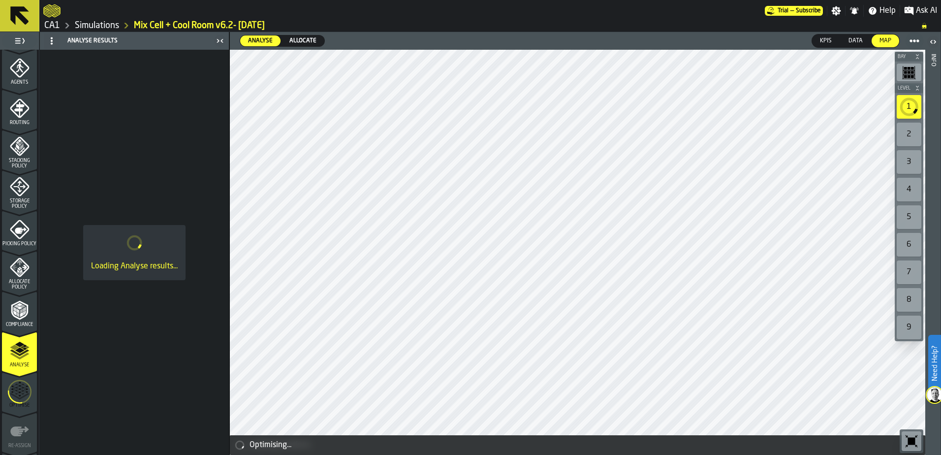
scroll to position [322, 0]
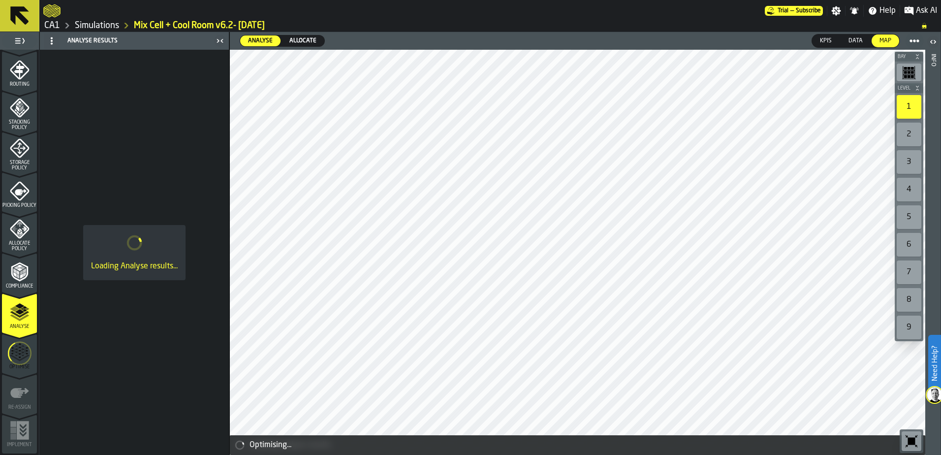
click at [11, 309] on polygon "menu Analyse" at bounding box center [14, 308] width 9 height 5
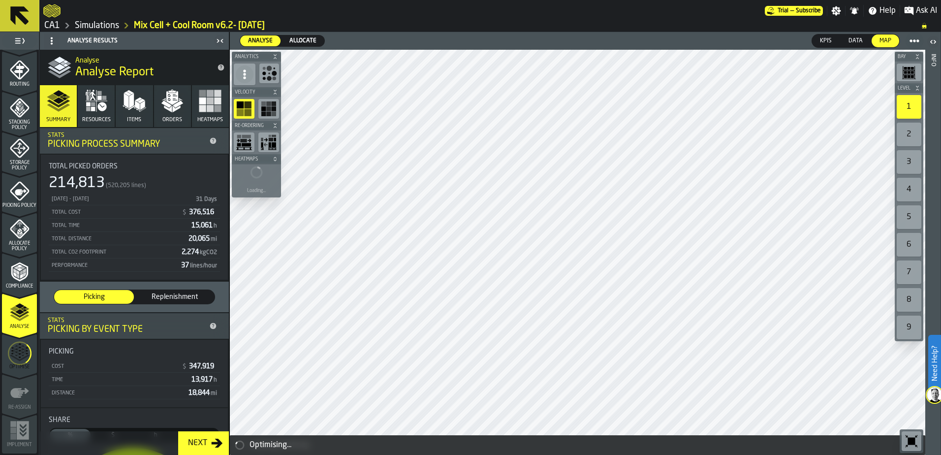
click at [305, 41] on span "Allocate" at bounding box center [302, 40] width 35 height 9
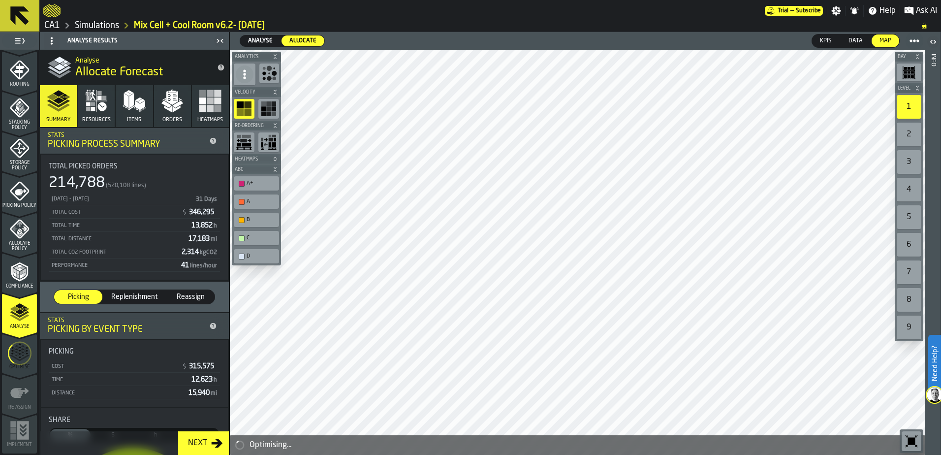
click at [261, 187] on div "A+" at bounding box center [256, 183] width 41 height 10
click at [258, 256] on div "D" at bounding box center [262, 256] width 30 height 6
click at [257, 237] on div "C" at bounding box center [262, 238] width 30 height 6
click at [257, 219] on div "B" at bounding box center [262, 220] width 30 height 6
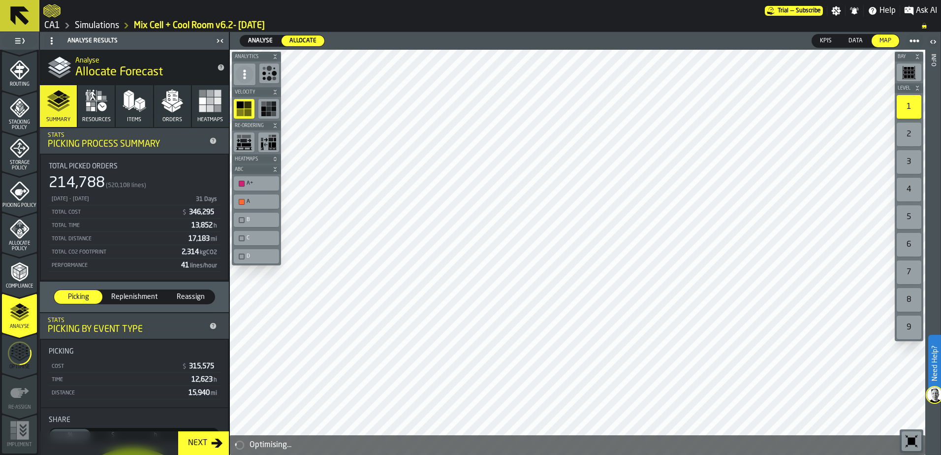
click at [262, 219] on div "B" at bounding box center [262, 220] width 30 height 6
click at [265, 42] on span "Analyse" at bounding box center [260, 40] width 32 height 9
click at [242, 238] on div "button-toolbar-undefined" at bounding box center [242, 238] width 6 height 6
click at [239, 257] on div "button-toolbar-undefined" at bounding box center [242, 256] width 6 height 6
click at [101, 103] on icon "button" at bounding box center [101, 106] width 9 height 9
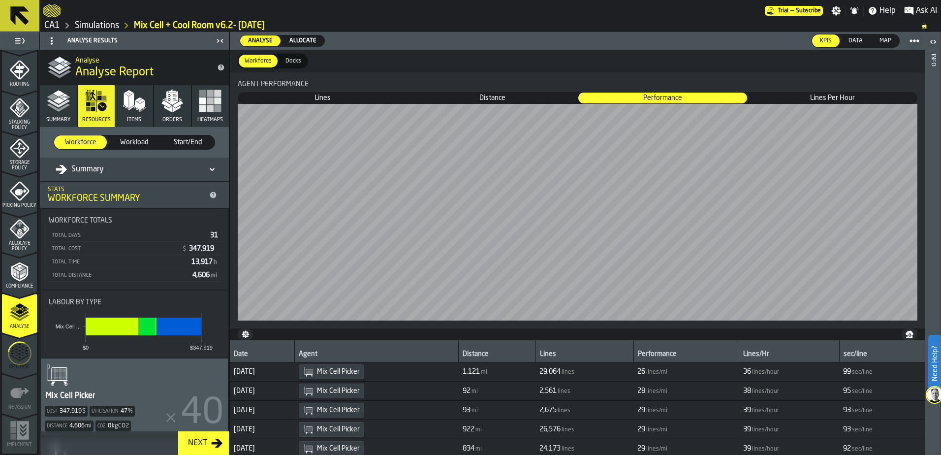
click at [166, 101] on icon "button" at bounding box center [172, 98] width 12 height 14
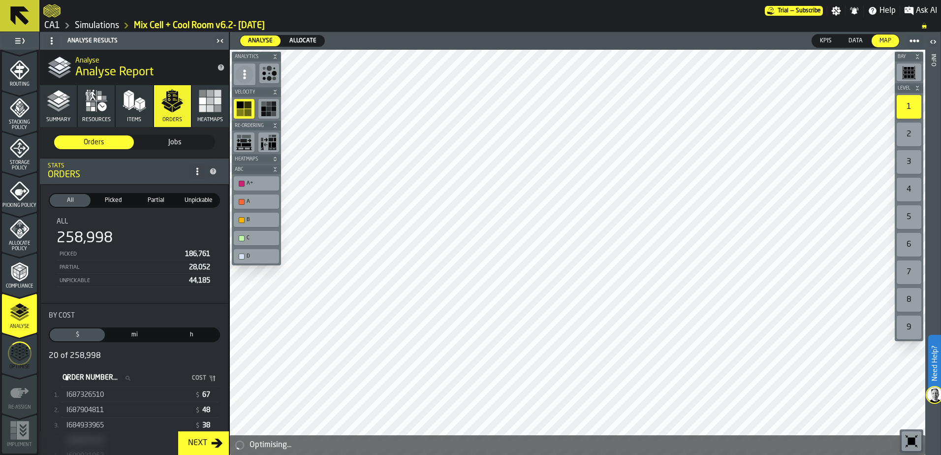
click at [108, 203] on span "Picked" at bounding box center [113, 200] width 37 height 9
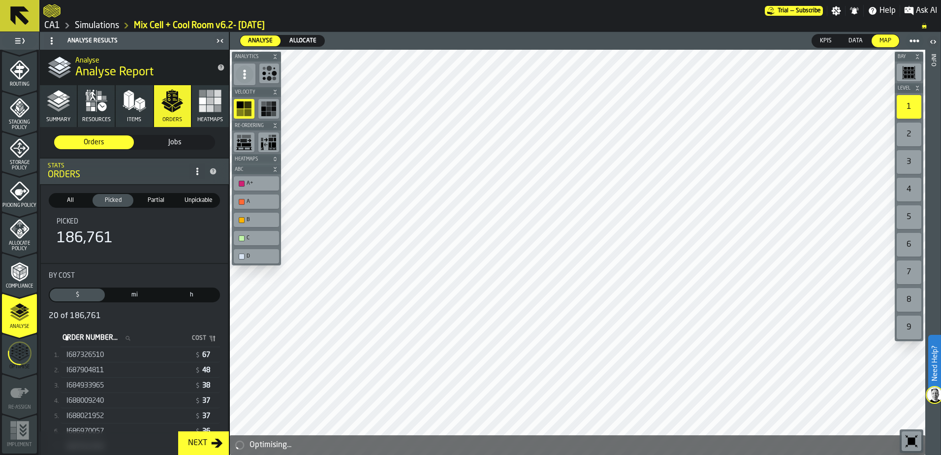
click at [159, 352] on div "I687326510" at bounding box center [128, 355] width 125 height 8
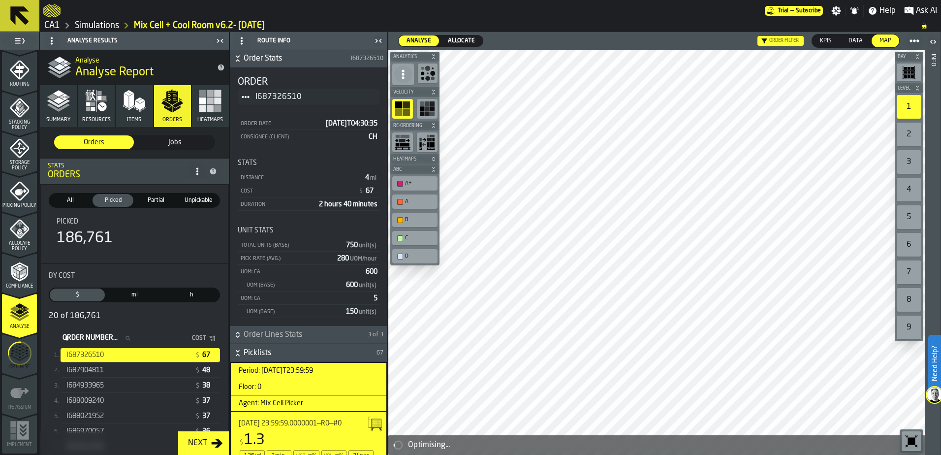
click at [155, 371] on div "I687904811" at bounding box center [128, 370] width 125 height 8
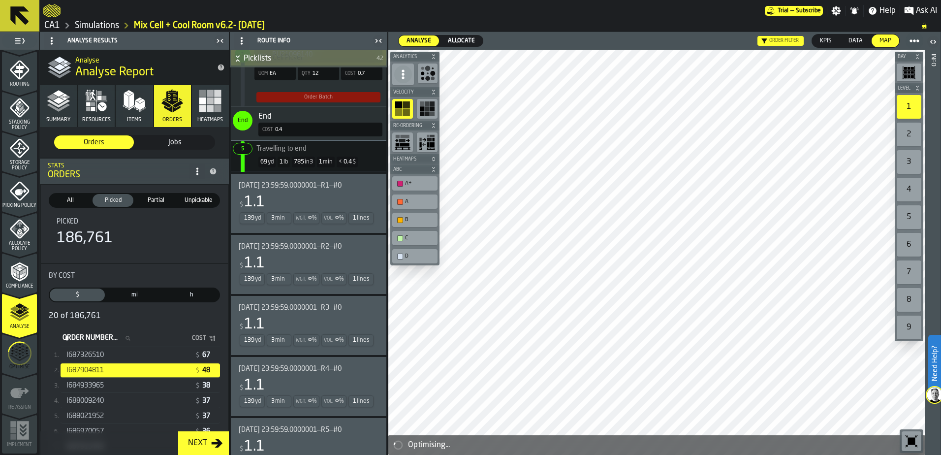
scroll to position [397, 0]
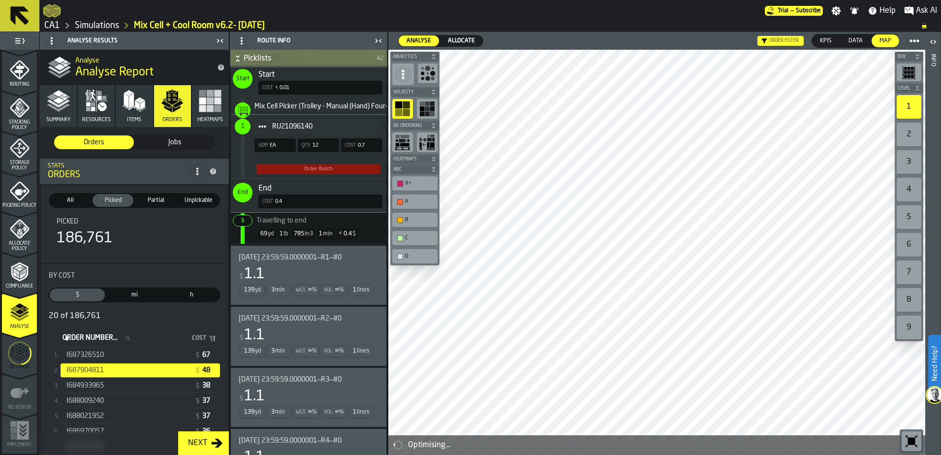
click at [157, 140] on span "Jobs" at bounding box center [175, 142] width 72 height 10
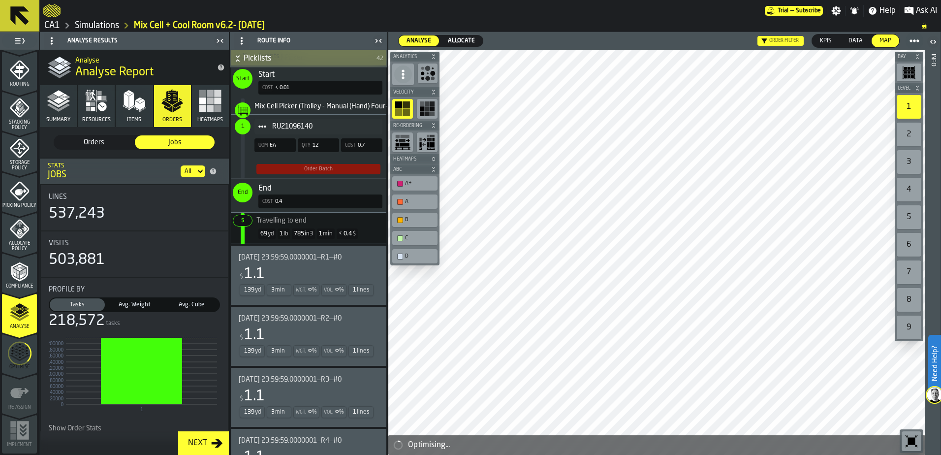
click at [101, 139] on span "Orders" at bounding box center [94, 142] width 72 height 10
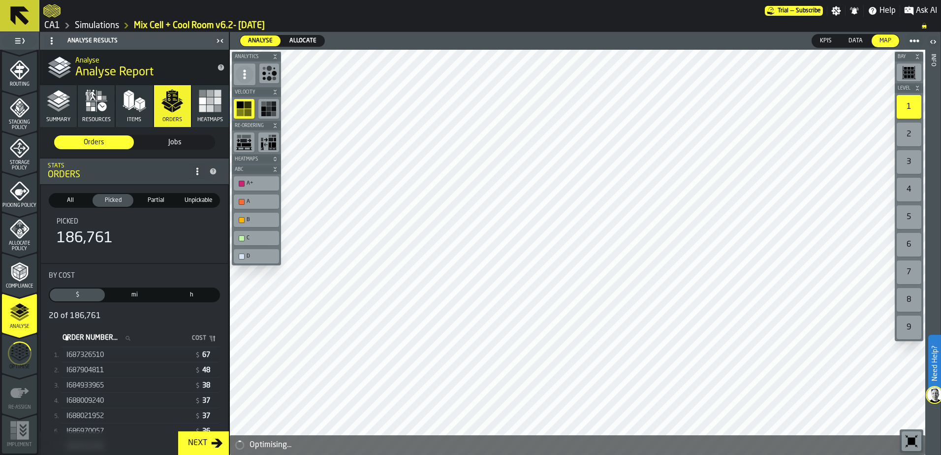
click at [73, 198] on span "All" at bounding box center [70, 200] width 37 height 9
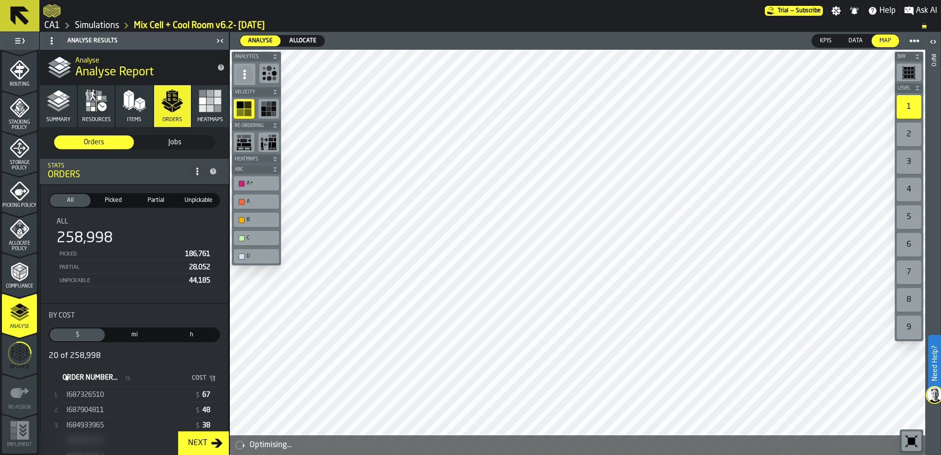
click at [146, 333] on span "mi" at bounding box center [134, 334] width 51 height 9
click at [92, 393] on span "I687326510" at bounding box center [84, 395] width 37 height 8
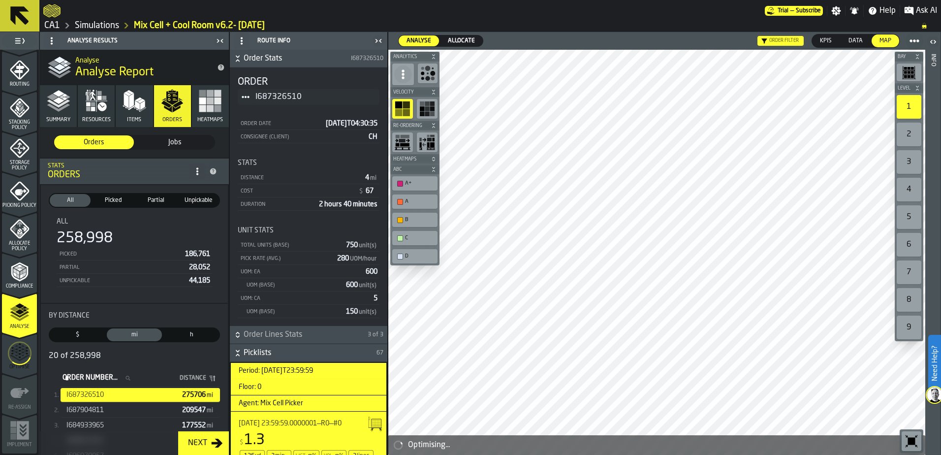
click at [163, 407] on div "I687904811 209547 mi" at bounding box center [140, 410] width 159 height 14
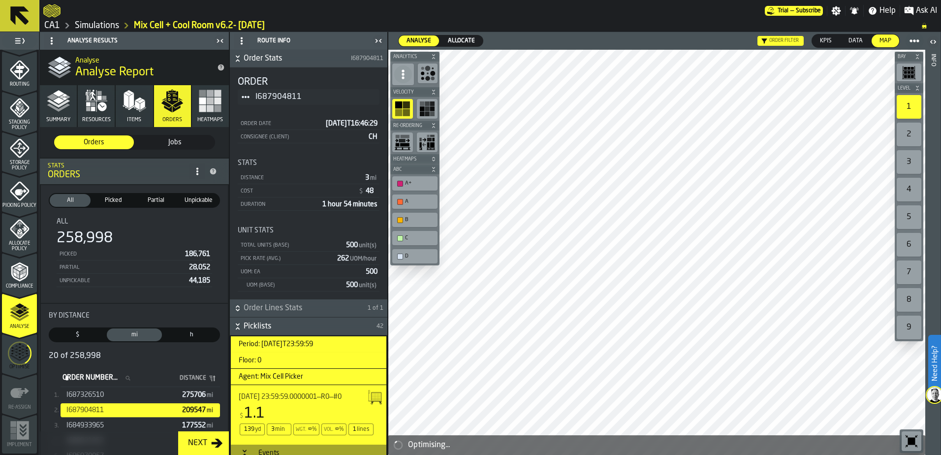
click at [118, 425] on div "I684933965" at bounding box center [122, 425] width 112 height 8
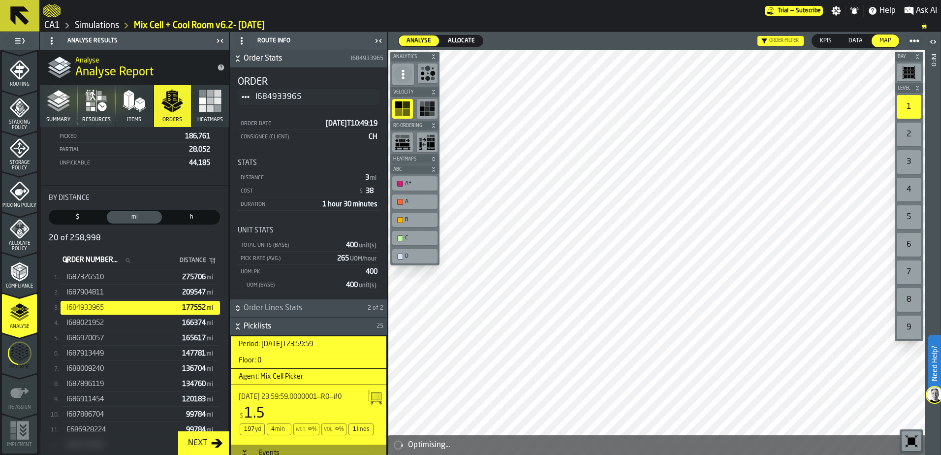
scroll to position [148, 0]
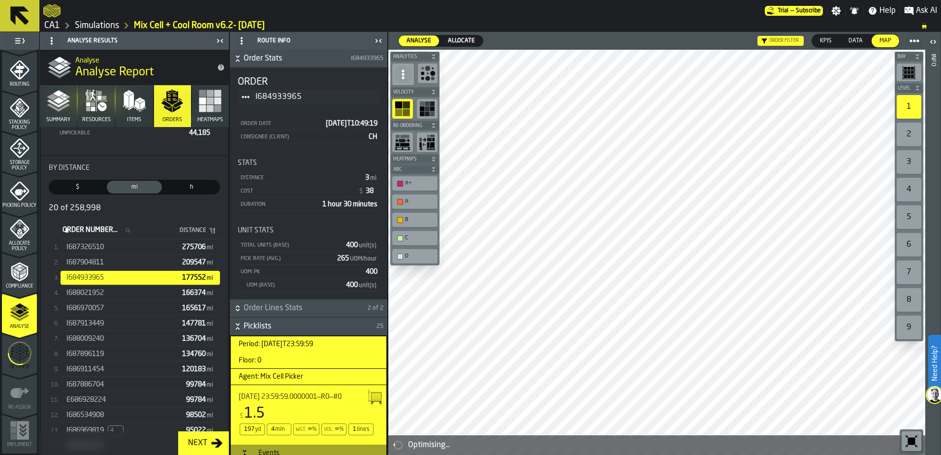
click at [102, 292] on span "I688021952" at bounding box center [84, 293] width 37 height 8
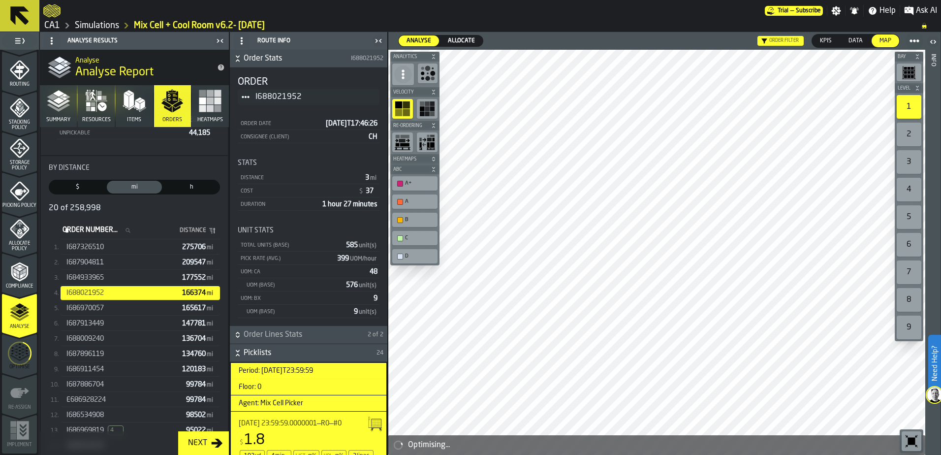
click at [104, 307] on span "I686970057" at bounding box center [84, 308] width 37 height 8
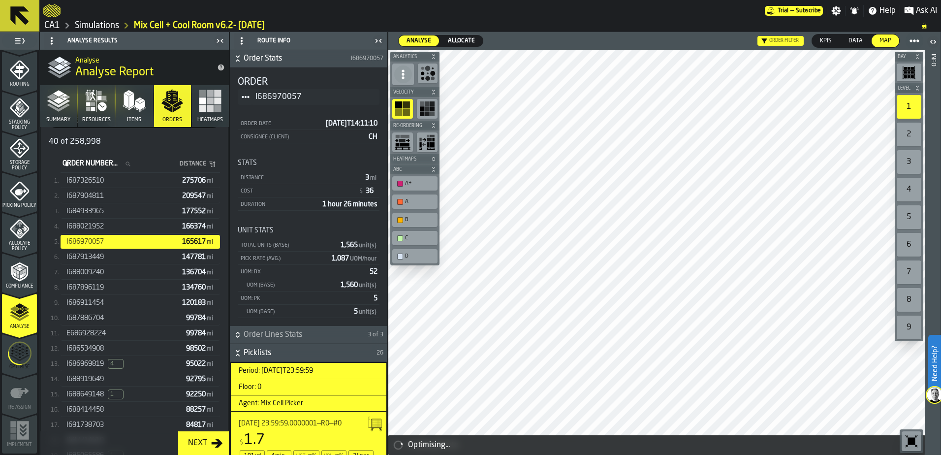
scroll to position [197, 0]
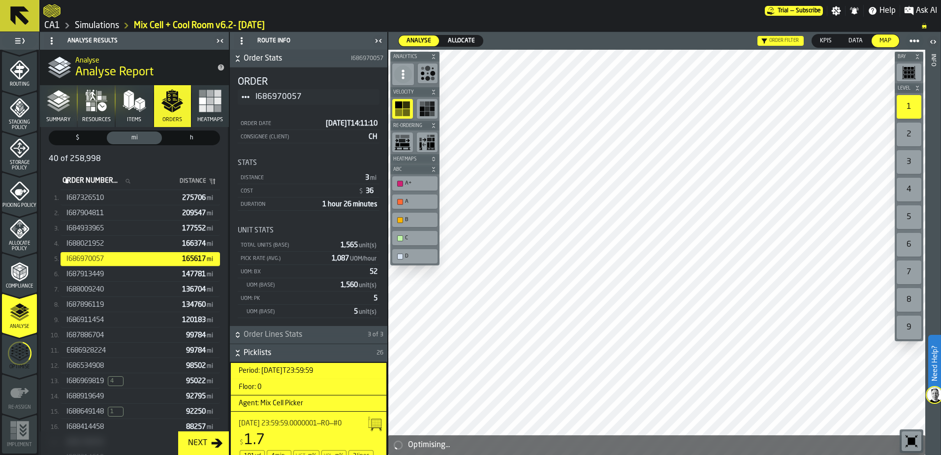
click at [76, 377] on div "I686969819 4 95022 mi" at bounding box center [140, 381] width 159 height 14
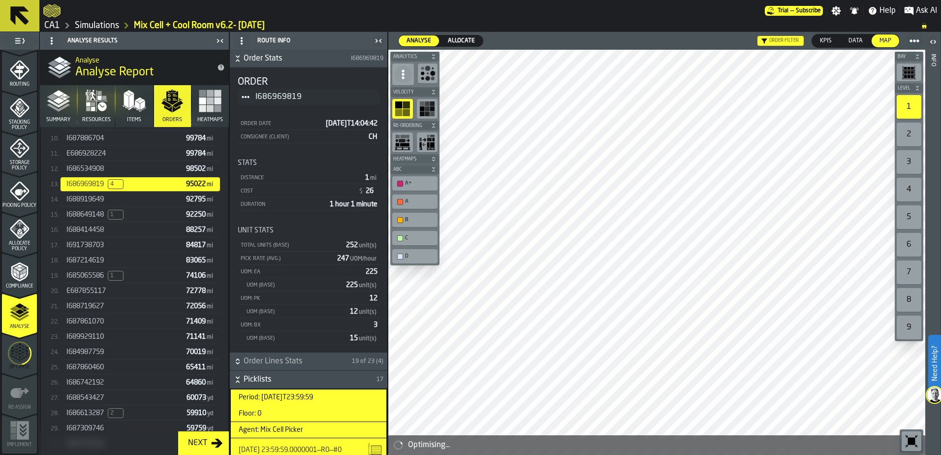
scroll to position [345, 0]
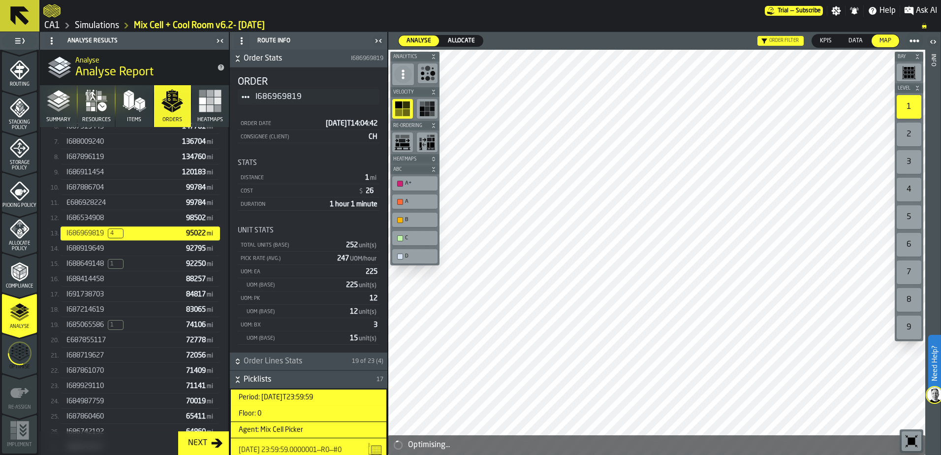
click at [83, 249] on span "I688919649" at bounding box center [84, 249] width 37 height 8
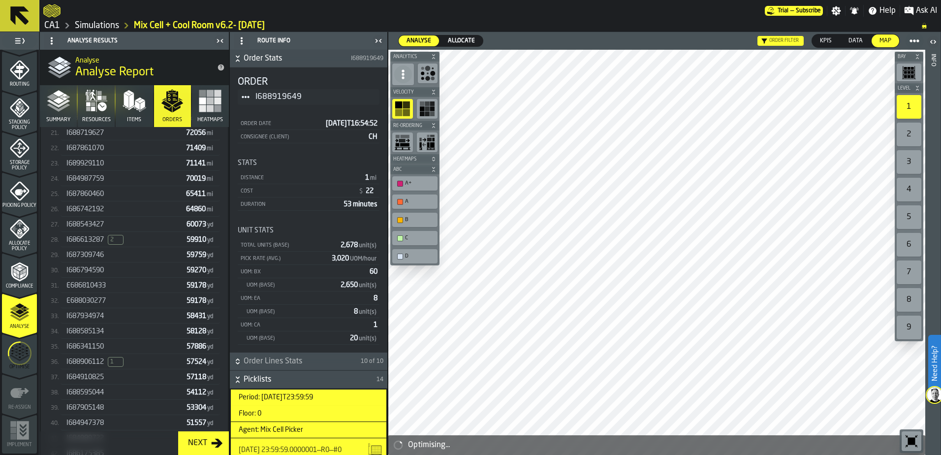
scroll to position [598, 0]
click at [81, 209] on span "I686613287" at bounding box center [84, 209] width 37 height 8
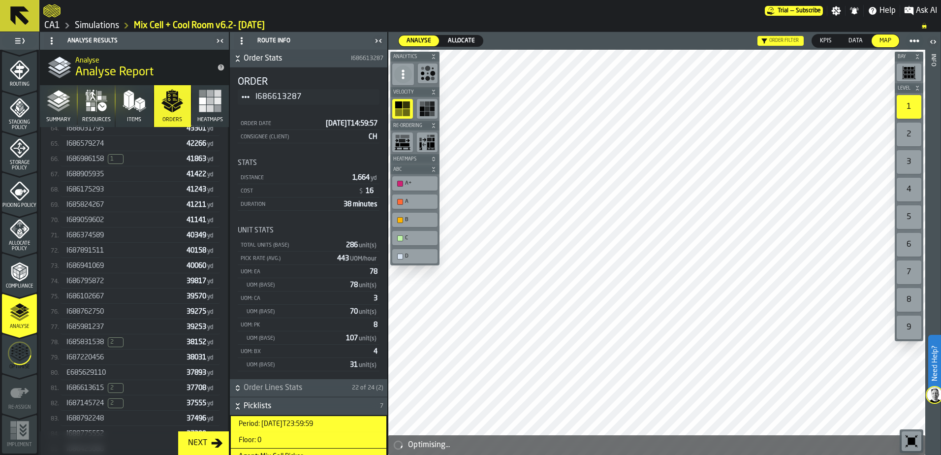
scroll to position [1242, 0]
